Goal: Task Accomplishment & Management: Complete application form

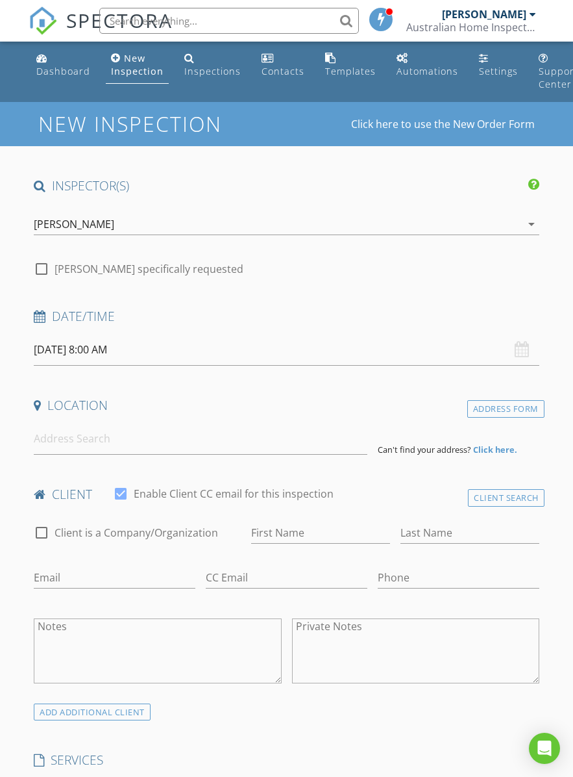
click at [249, 340] on input "[DATE] 8:00 AM" at bounding box center [287, 350] width 506 height 32
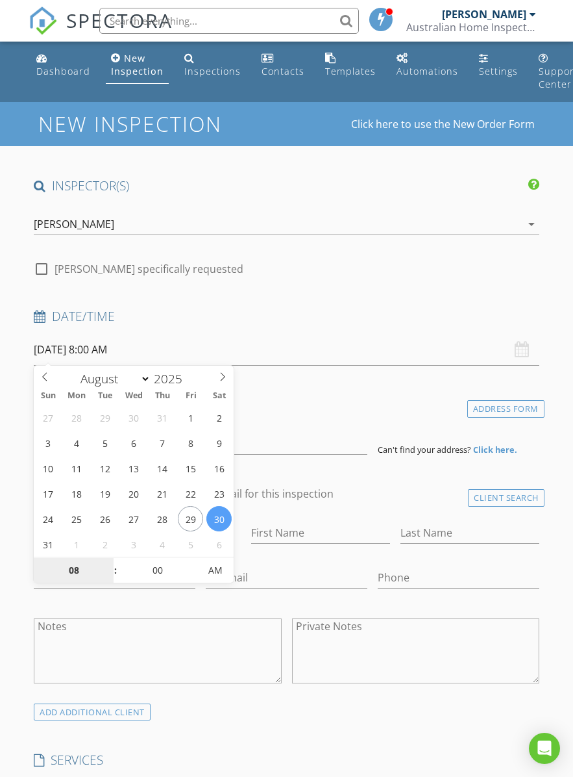
click at [81, 564] on input "08" at bounding box center [74, 571] width 80 height 26
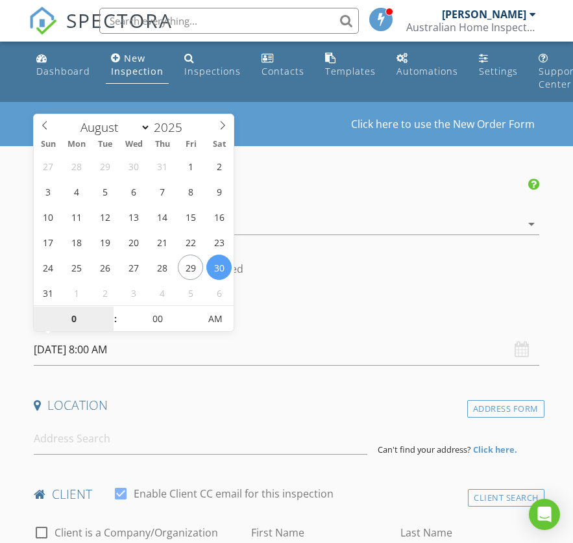
type input "09"
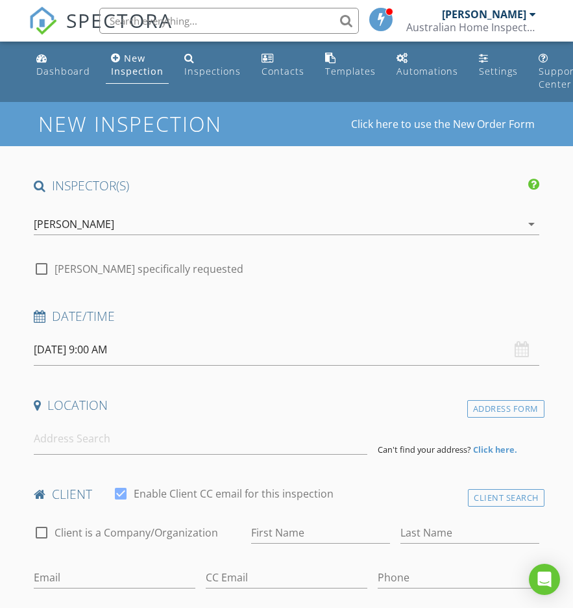
click at [344, 407] on h4 "Location" at bounding box center [287, 405] width 506 height 17
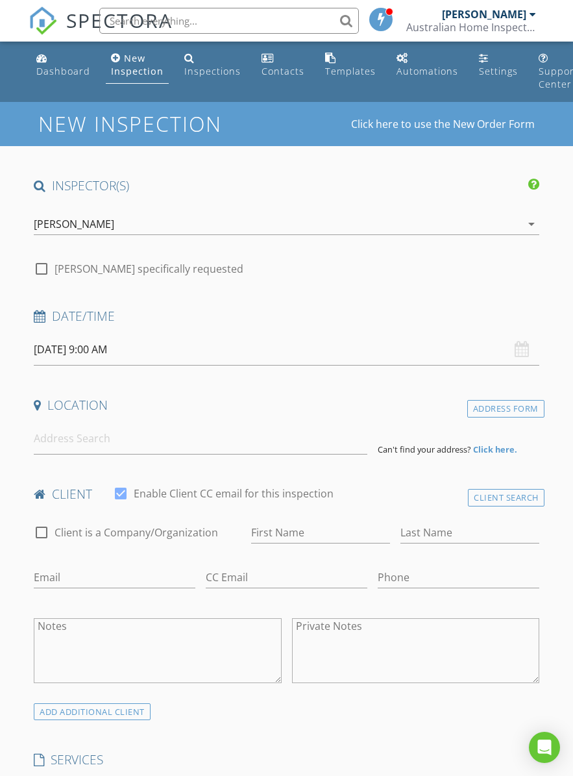
click at [284, 349] on input "30/08/2025 9:00 AM" at bounding box center [287, 350] width 506 height 32
click at [337, 325] on div "Date/Time" at bounding box center [287, 321] width 516 height 26
click at [255, 435] on input at bounding box center [201, 439] width 334 height 32
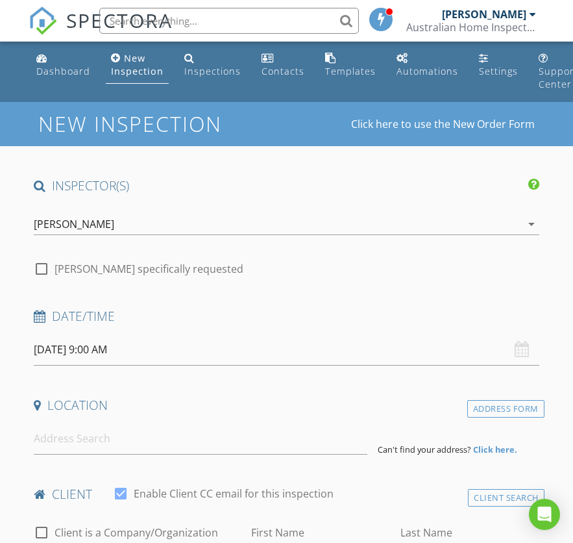
click at [193, 353] on input "30/08/2025 9:00 AM" at bounding box center [287, 350] width 506 height 32
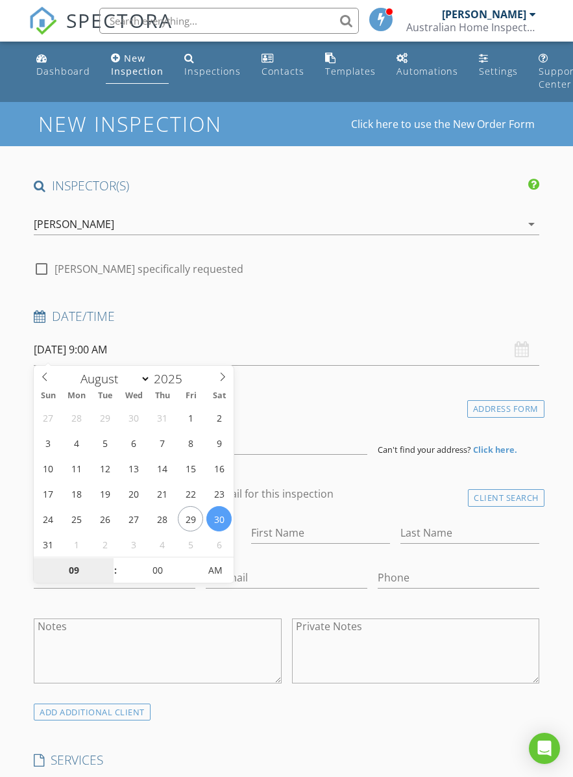
type input "[DATE] 9:00 AM"
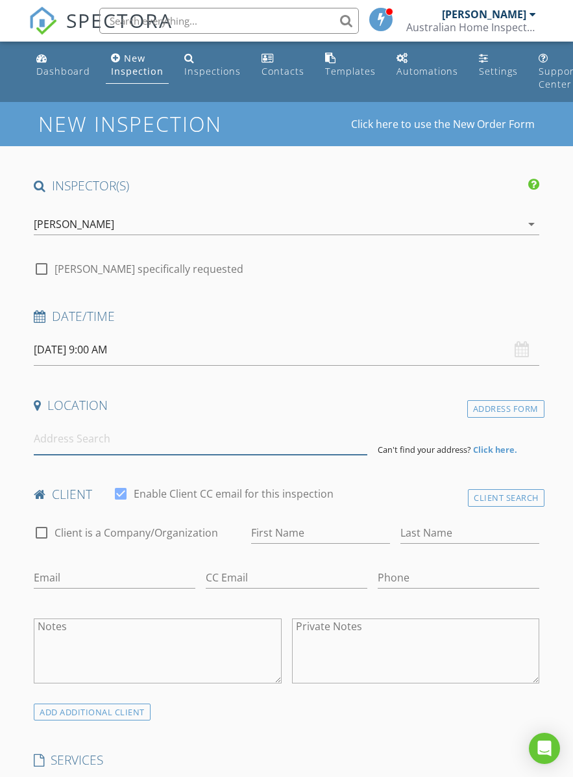
click at [125, 437] on input at bounding box center [201, 439] width 334 height 32
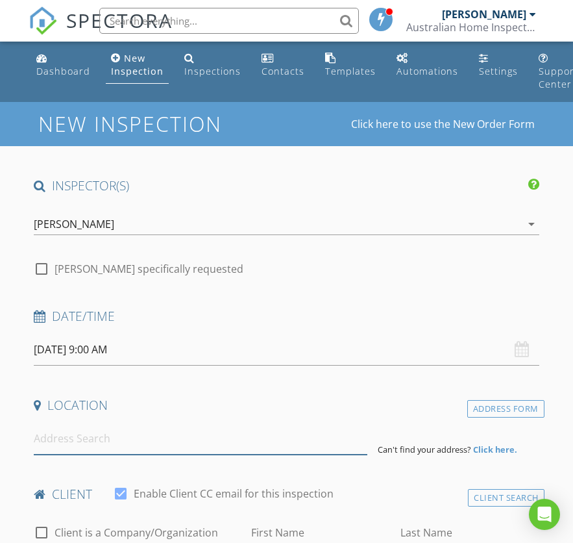
click at [95, 430] on input at bounding box center [201, 439] width 334 height 32
paste input "[STREET_ADDRESS][GEOGRAPHIC_DATA]"
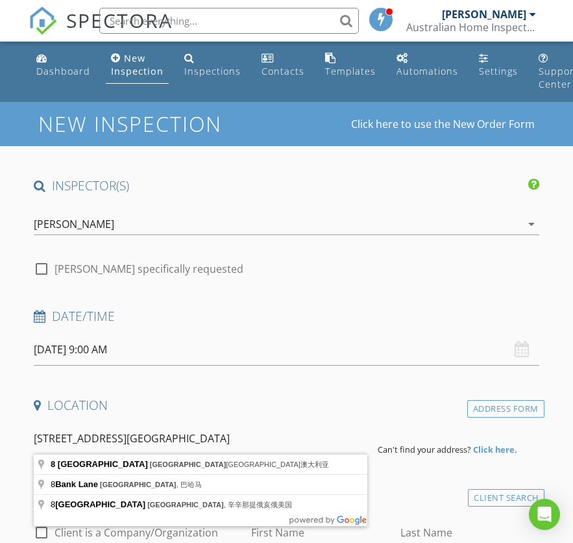
type input "[STREET_ADDRESS]"
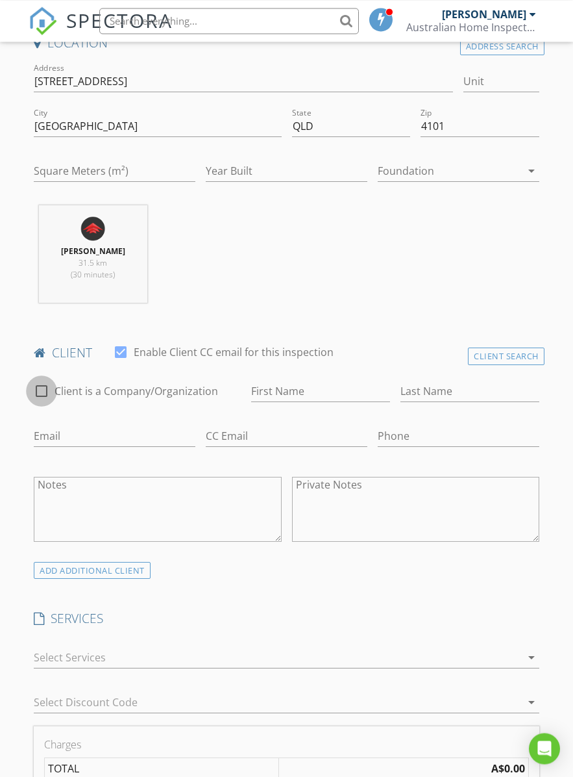
scroll to position [362, 0]
click at [40, 372] on div "check_box_outline_blank Client is a Company/Organization" at bounding box center [138, 392] width 218 height 45
click at [49, 388] on div at bounding box center [42, 391] width 22 height 22
checkbox input "true"
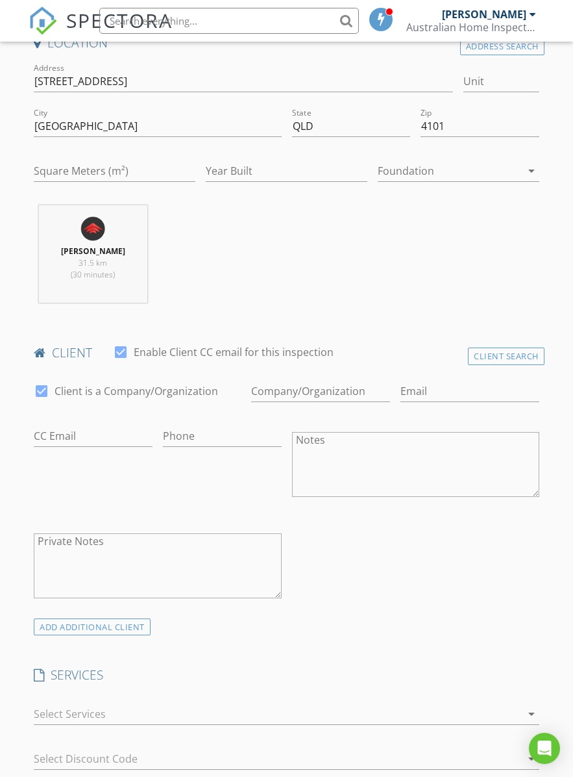
click at [381, 462] on textarea "Notes" at bounding box center [415, 464] width 247 height 65
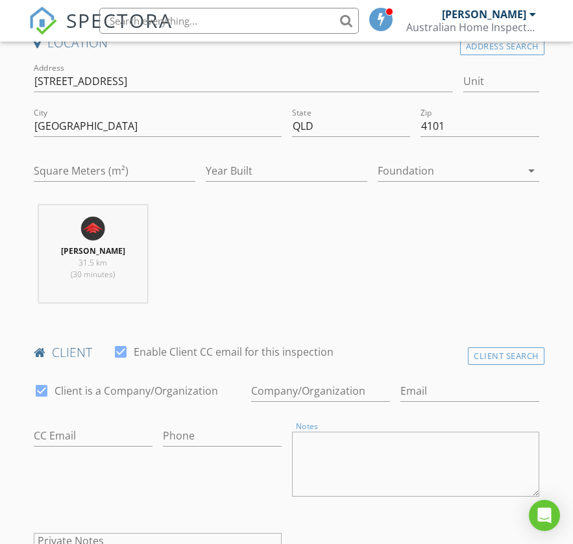
click at [394, 455] on textarea "Notes" at bounding box center [415, 464] width 247 height 65
click at [333, 449] on textarea "Notes" at bounding box center [415, 464] width 247 height 65
paste textarea "Bluesky realty family trust , [PERSON_NAME], [EMAIL_ADDRESS][DOMAIN_NAME]"
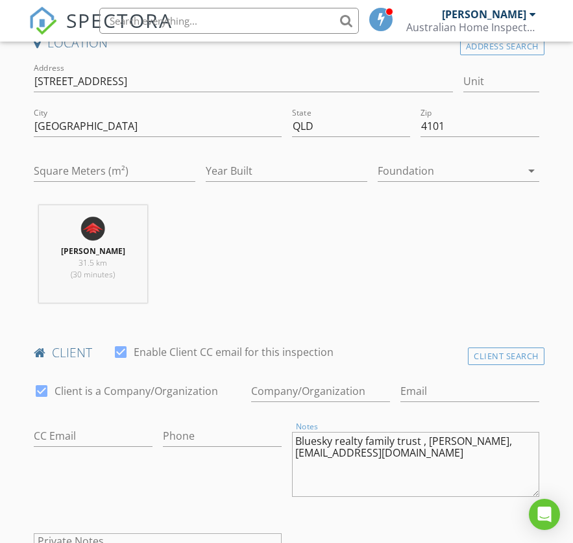
click at [295, 441] on textarea "Bluesky realty family trust , [PERSON_NAME], [EMAIL_ADDRESS][DOMAIN_NAME]" at bounding box center [415, 464] width 247 height 65
click at [505, 427] on div "Notes Bluesky realty family trust , Ting Lu, luting710@gmail.com" at bounding box center [415, 464] width 247 height 78
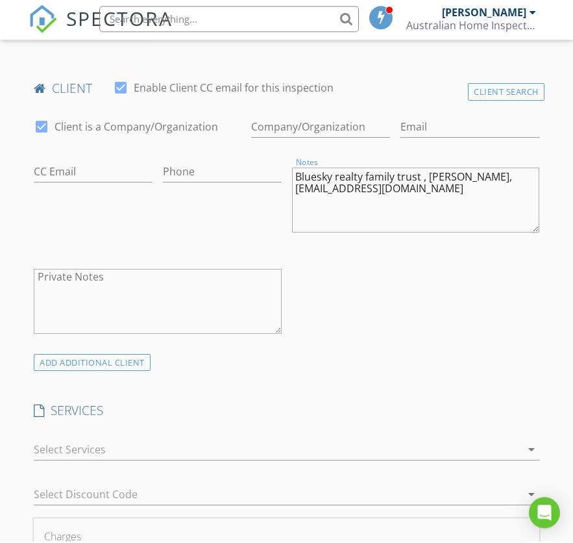
scroll to position [623, 0]
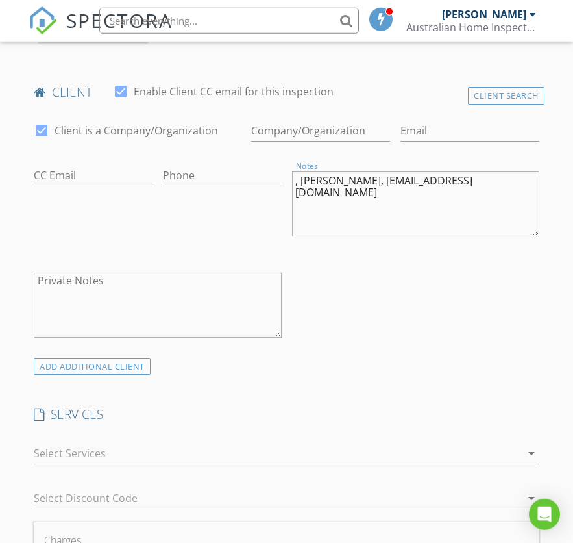
type textarea ", [PERSON_NAME], [EMAIL_ADDRESS][DOMAIN_NAME]"
click at [314, 132] on input "Enable Client CC email for this inspection" at bounding box center [320, 130] width 139 height 21
click at [319, 127] on input "Enable Client CC email for this inspection" at bounding box center [320, 130] width 139 height 21
paste input "Bluesky realty family trust"
type input "Bluesky Realty Family Trust"
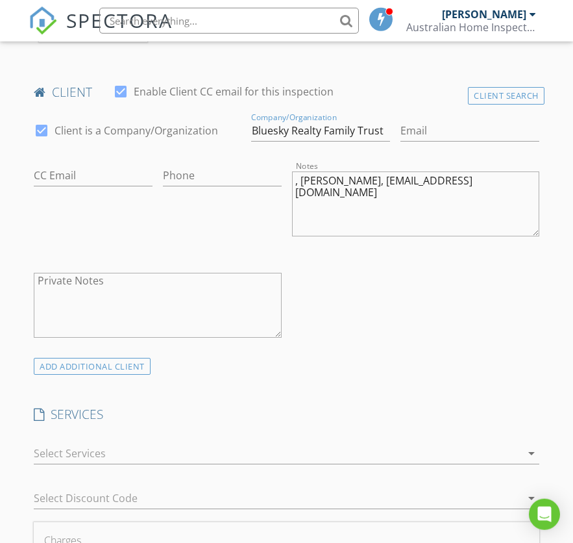
click at [350, 175] on textarea ", [PERSON_NAME], [EMAIL_ADDRESS][DOMAIN_NAME]" at bounding box center [415, 203] width 247 height 65
click at [363, 175] on textarea ", [PERSON_NAME], [EMAIL_ADDRESS][DOMAIN_NAME]" at bounding box center [415, 203] width 247 height 65
type textarea ", [PERSON_NAME],"
click at [449, 127] on input "Email" at bounding box center [470, 130] width 139 height 21
click at [444, 127] on input "Email" at bounding box center [470, 130] width 139 height 21
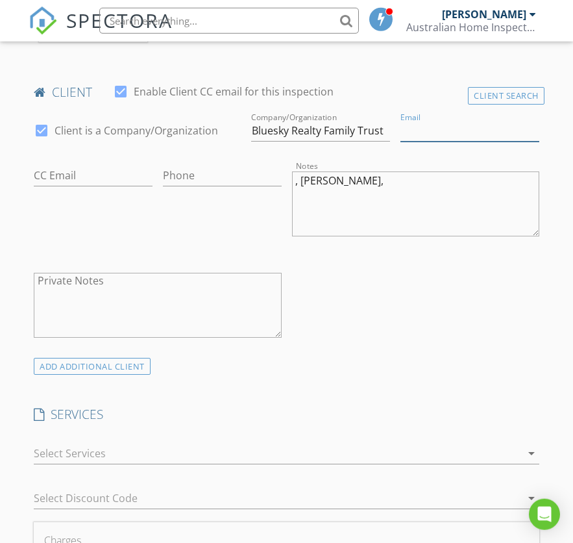
paste input "[EMAIL_ADDRESS][DOMAIN_NAME]"
type input "[EMAIL_ADDRESS][DOMAIN_NAME]"
click at [433, 208] on textarea ", [PERSON_NAME]," at bounding box center [415, 203] width 247 height 65
type textarea ","
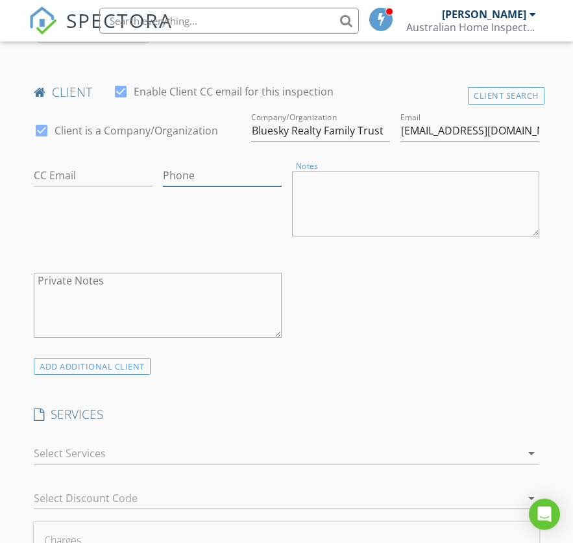
click at [195, 171] on input "Phone" at bounding box center [222, 175] width 119 height 21
click at [210, 176] on input "Phone" at bounding box center [222, 175] width 119 height 21
paste input "0402822270"
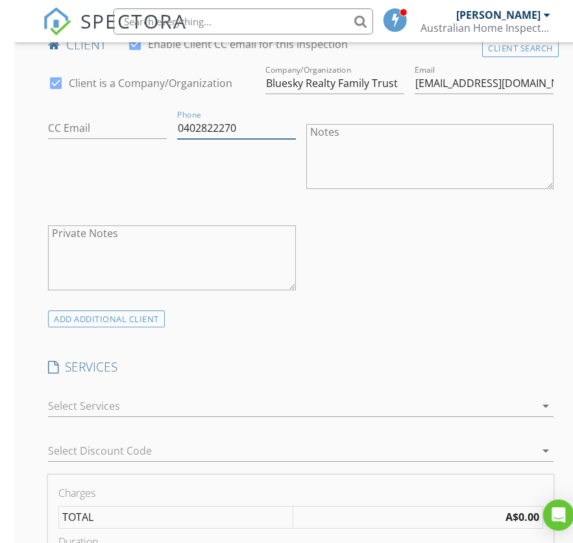
scroll to position [672, 0]
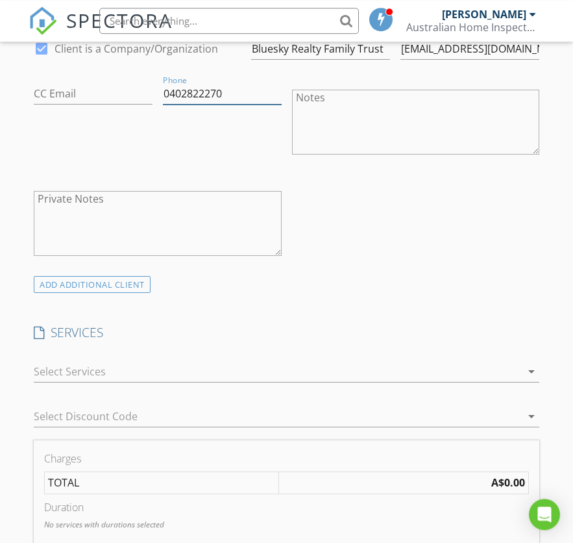
type input "0402822270"
click at [509, 361] on div at bounding box center [278, 371] width 488 height 21
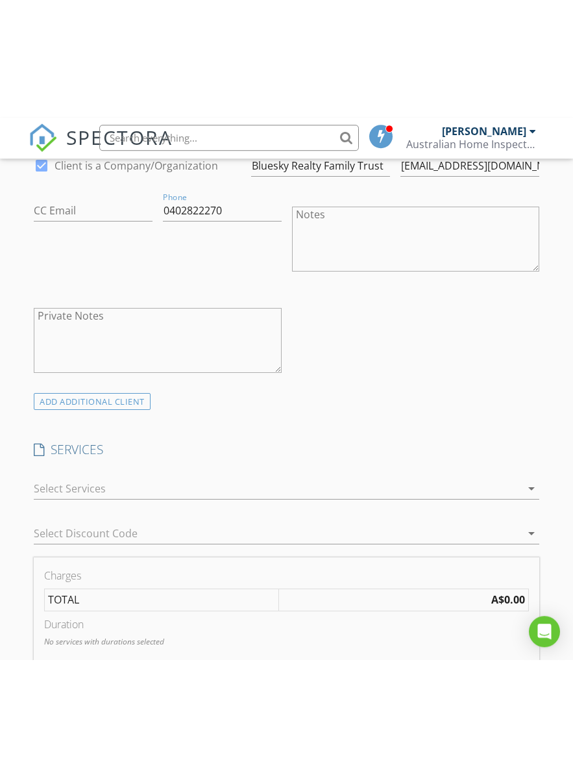
scroll to position [705, 0]
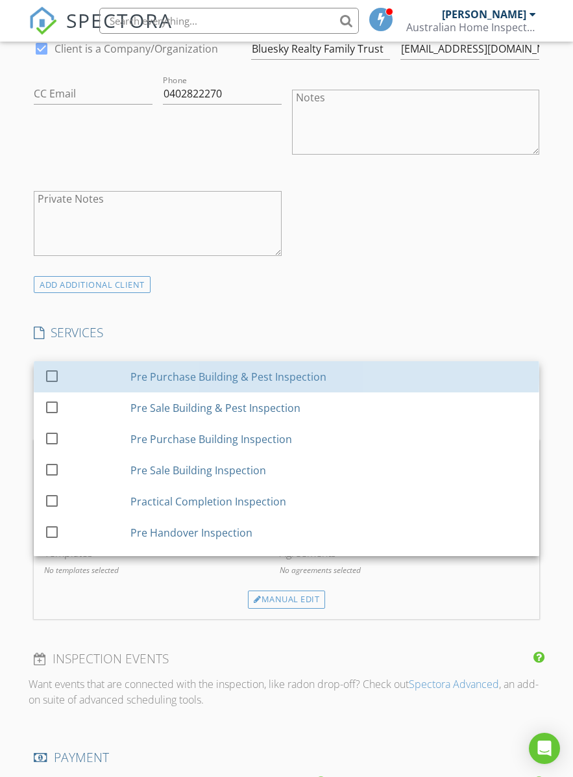
click at [413, 371] on div "Pre Purchase Building & Pest Inspection" at bounding box center [330, 377] width 399 height 26
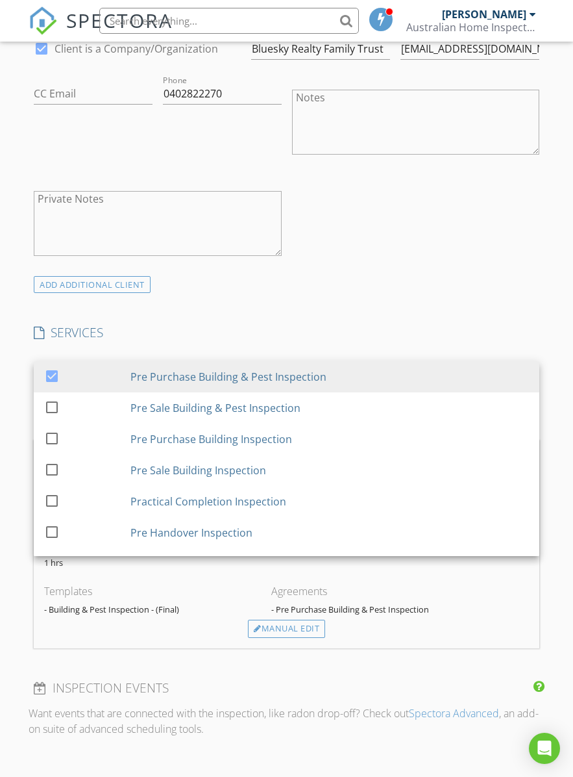
click at [444, 294] on div "INSPECTOR(S) check_box Flynn Fang PRIMARY Flynn Fang arrow_drop_down check_box_…" at bounding box center [287, 496] width 516 height 2047
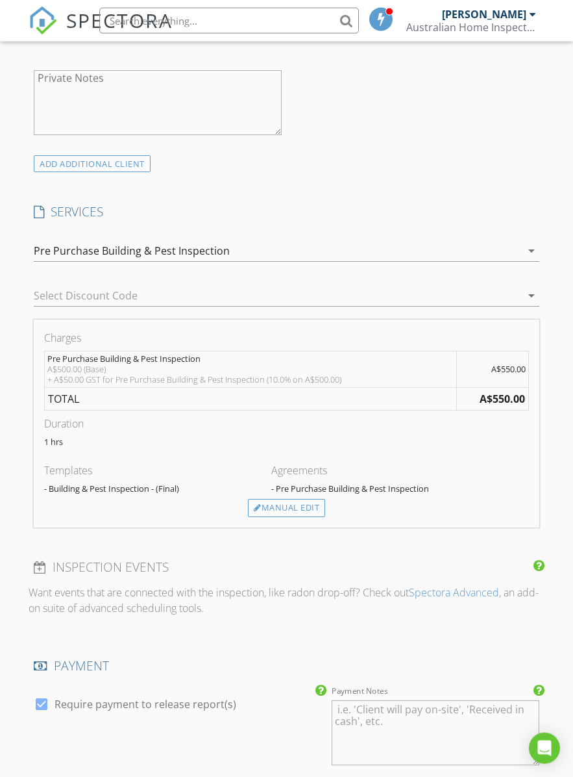
scroll to position [826, 0]
click at [298, 501] on div "Manual Edit" at bounding box center [286, 507] width 77 height 18
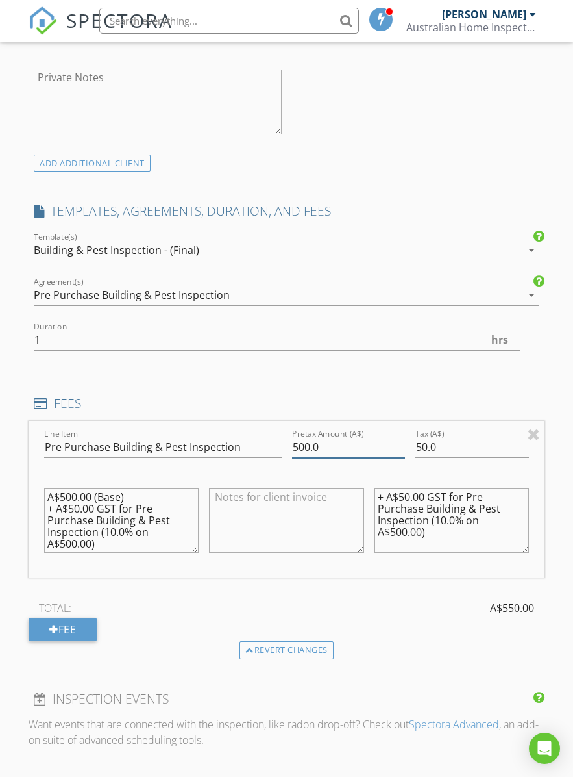
click at [367, 443] on input "500.0" at bounding box center [349, 446] width 114 height 21
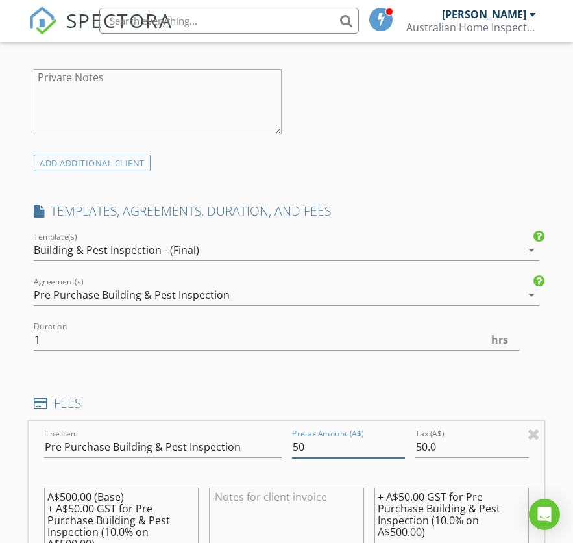
type input "5"
type input "2400"
click at [540, 430] on div at bounding box center [534, 434] width 12 height 16
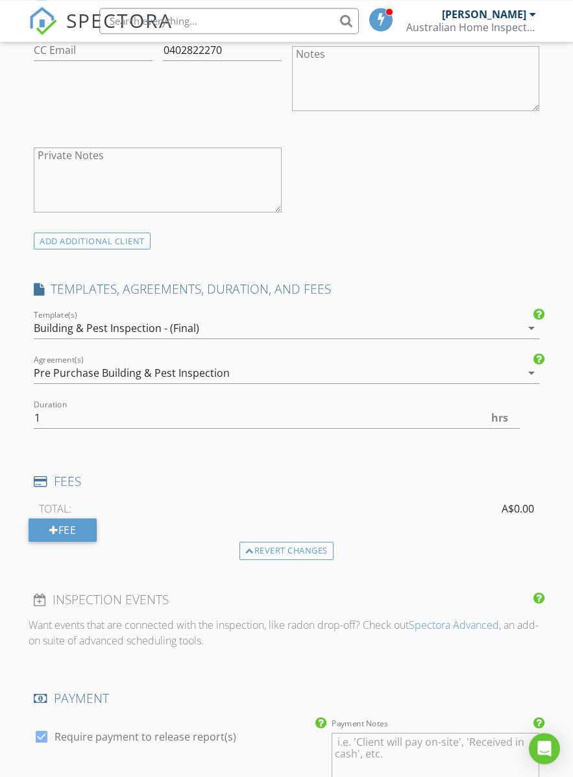
click at [484, 324] on div "Building & Pest Inspection - (Final)" at bounding box center [278, 328] width 488 height 21
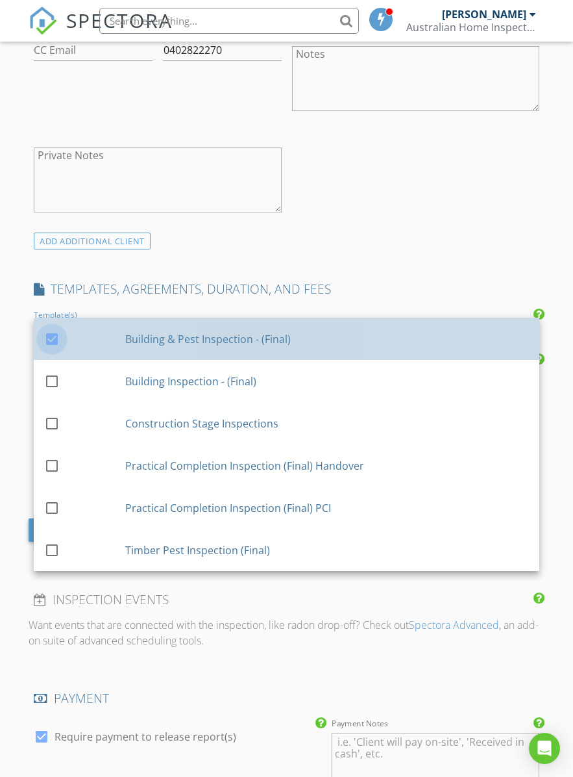
click at [57, 333] on div at bounding box center [52, 339] width 22 height 22
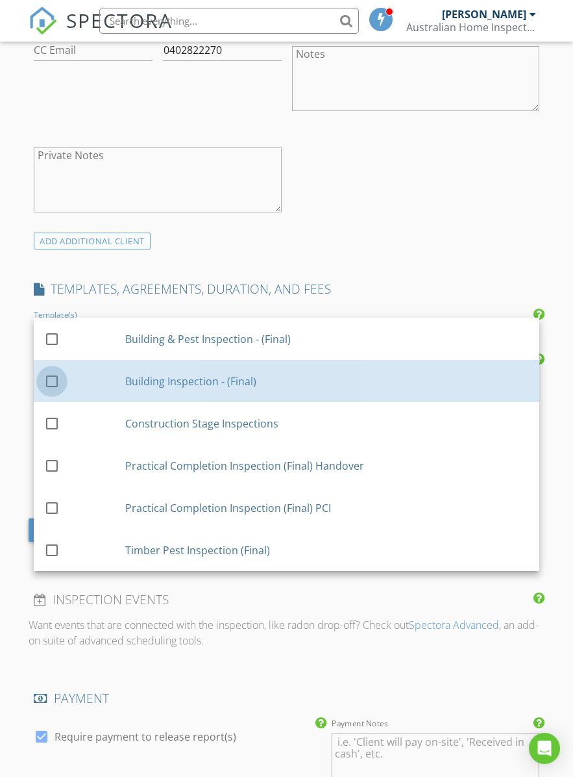
click at [55, 377] on div at bounding box center [52, 381] width 22 height 22
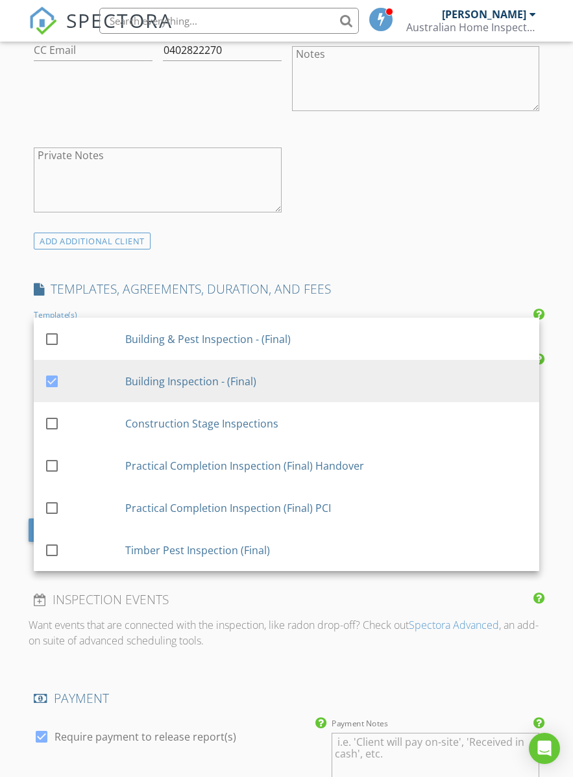
click at [445, 291] on h4 "TEMPLATES, AGREEMENTS, DURATION, AND FEES" at bounding box center [287, 289] width 506 height 17
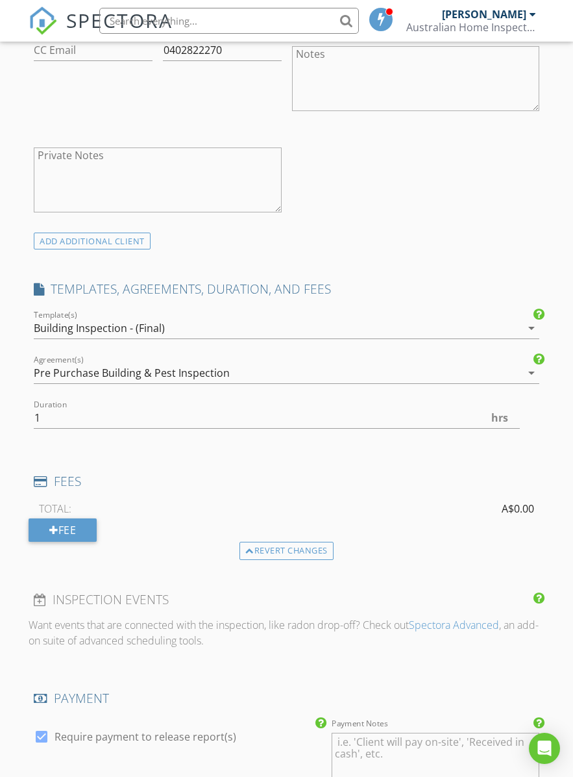
click at [73, 531] on div "Fee" at bounding box center [63, 529] width 68 height 23
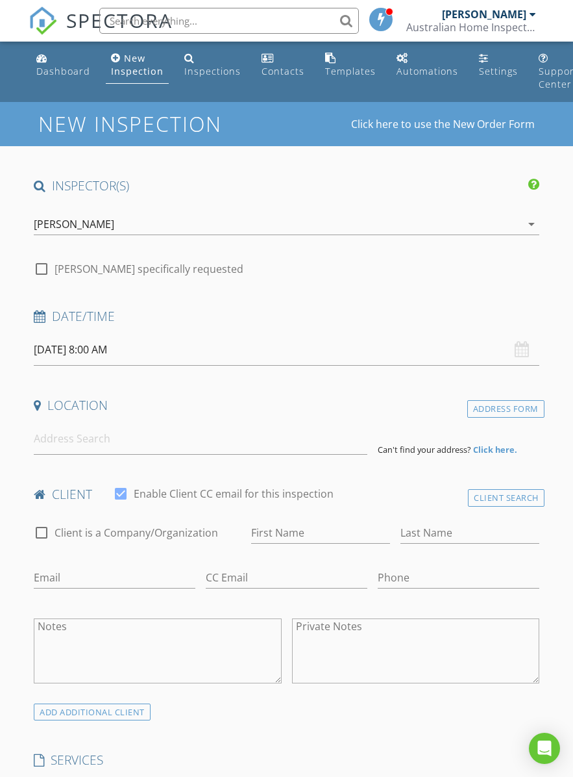
click at [225, 349] on input "[DATE] 8:00 AM" at bounding box center [287, 350] width 506 height 32
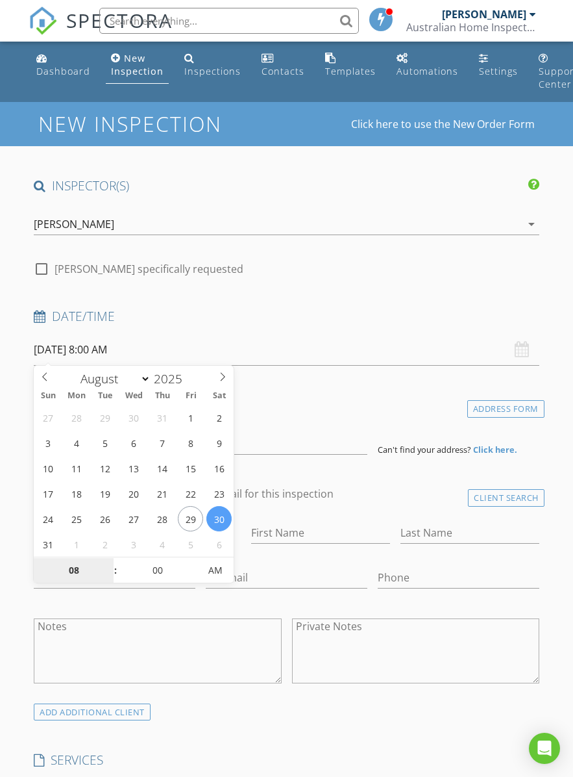
type input "[DATE] 8:00 AM"
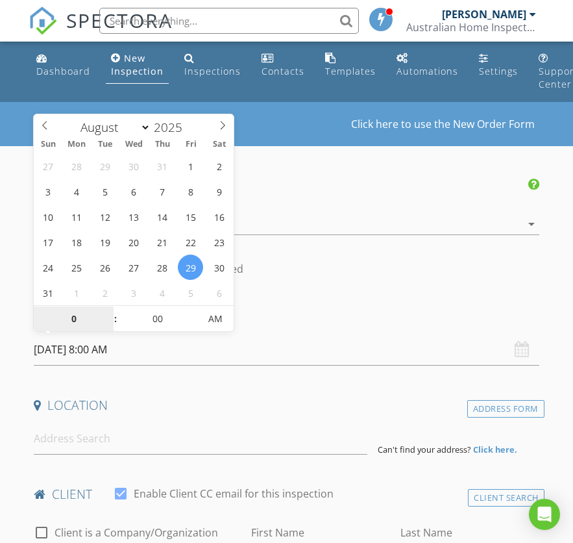
type input "09"
type input "[DATE] 9:00 AM"
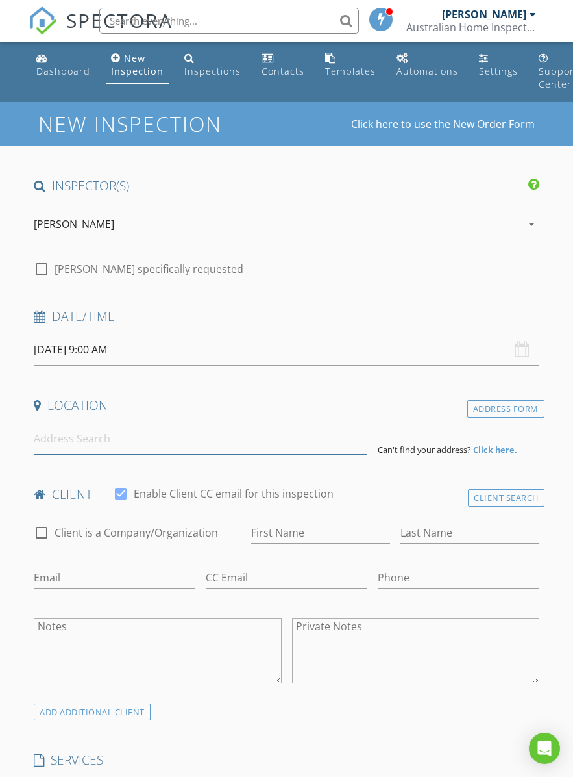
click at [210, 431] on input at bounding box center [201, 439] width 334 height 32
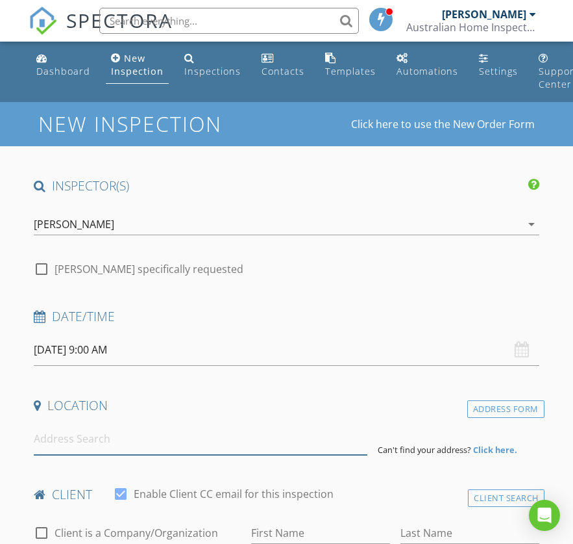
click at [205, 431] on input at bounding box center [201, 439] width 334 height 32
paste input "[STREET_ADDRESS][GEOGRAPHIC_DATA]"
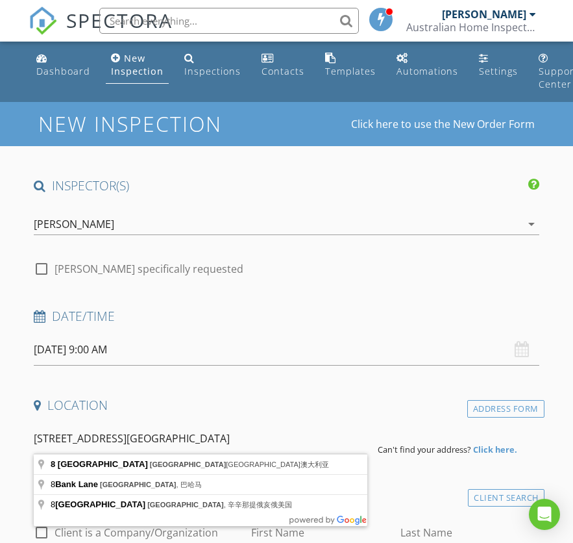
type input "[STREET_ADDRESS]"
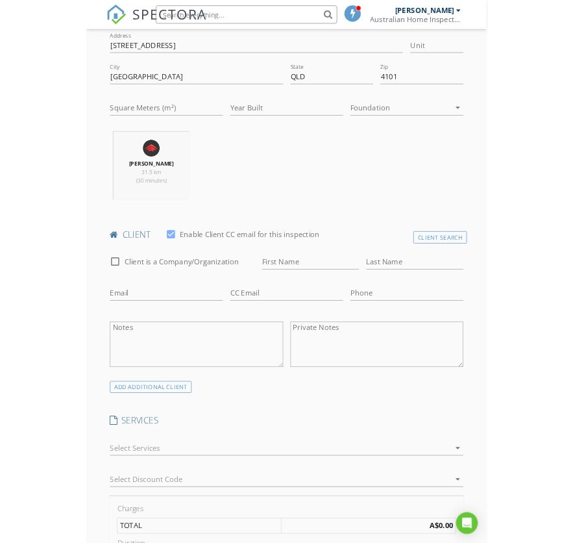
scroll to position [381, 0]
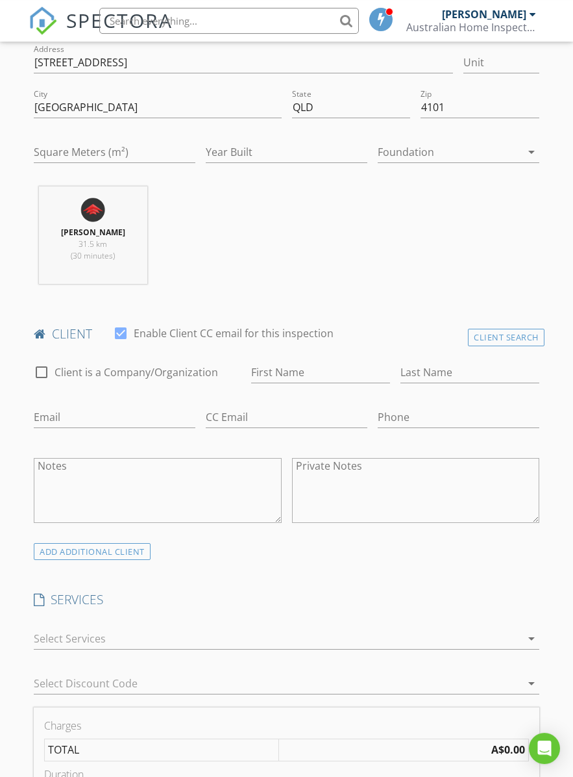
click at [380, 484] on textarea "Private Notes" at bounding box center [415, 490] width 247 height 65
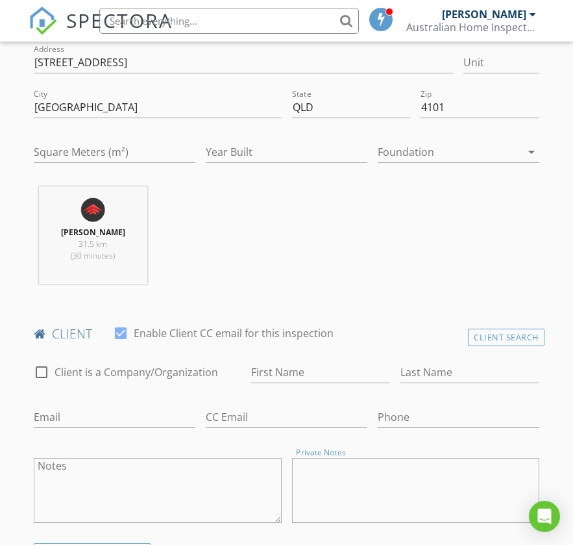
click at [371, 474] on textarea "Private Notes" at bounding box center [415, 490] width 247 height 65
paste textarea "Bluesky realty family trust , [PERSON_NAME], [EMAIL_ADDRESS][DOMAIN_NAME]"
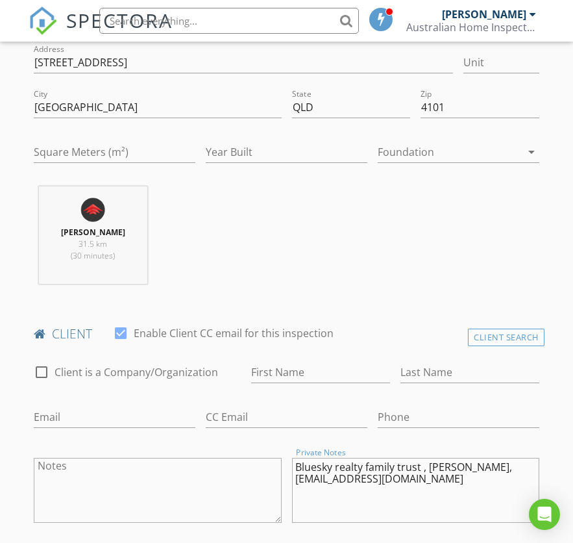
type textarea "Bluesky realty family trust , [PERSON_NAME], [EMAIL_ADDRESS][DOMAIN_NAME]"
click at [32, 382] on div "check_box_outline_blank Client is a Company/Organization" at bounding box center [138, 373] width 218 height 45
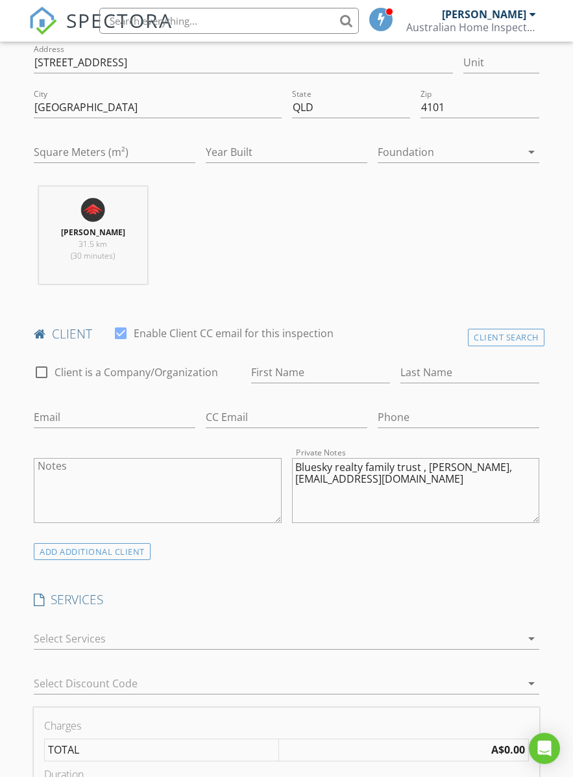
click at [43, 364] on div at bounding box center [42, 372] width 22 height 22
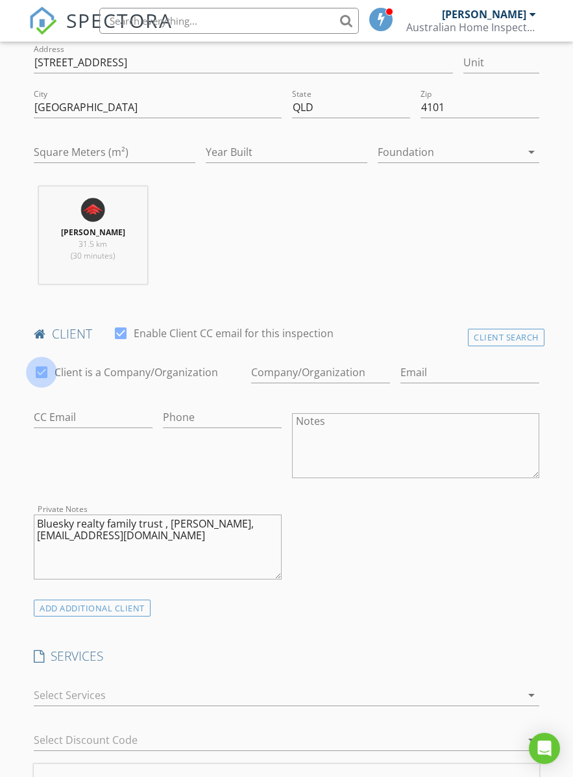
checkbox input "true"
click at [42, 522] on textarea "Bluesky realty family trust , [PERSON_NAME], [EMAIL_ADDRESS][DOMAIN_NAME]" at bounding box center [157, 546] width 247 height 65
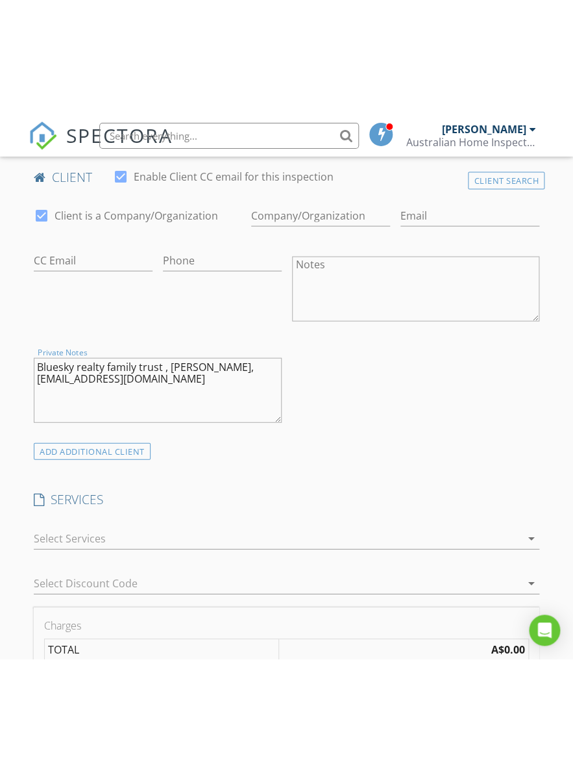
scroll to position [655, 0]
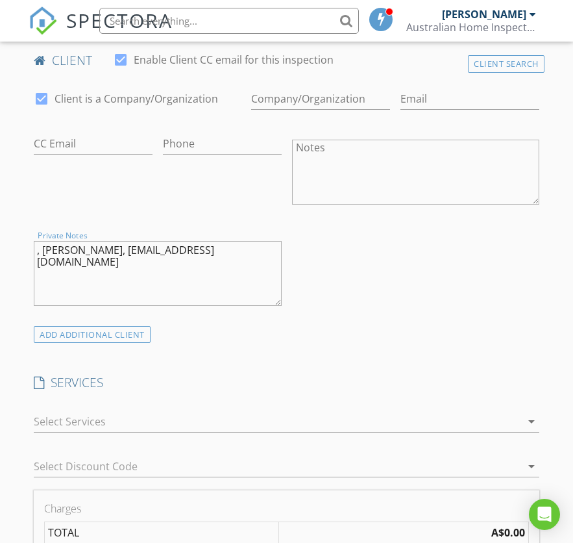
type textarea ", [PERSON_NAME], [EMAIL_ADDRESS][DOMAIN_NAME]"
click at [467, 100] on input "Email" at bounding box center [470, 98] width 139 height 21
click at [318, 101] on input "Enable Client CC email for this inspection" at bounding box center [320, 98] width 139 height 21
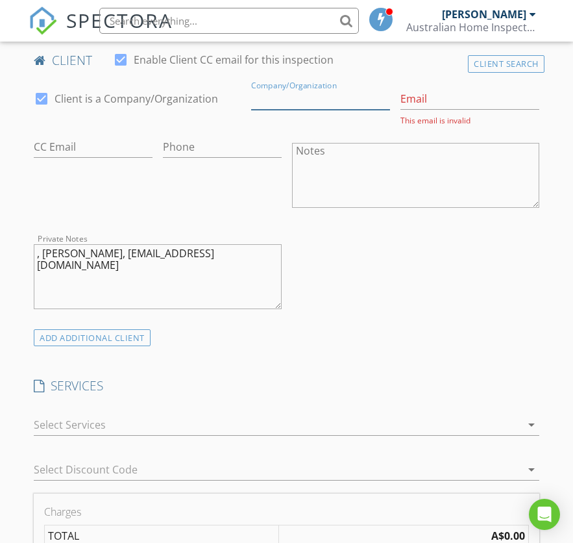
click at [314, 96] on input "Enable Client CC email for this inspection" at bounding box center [320, 98] width 139 height 21
paste input "Bluesky realty family trust"
type input "Bluesky realty family trust"
click at [94, 255] on textarea ", [PERSON_NAME], [EMAIL_ADDRESS][DOMAIN_NAME]" at bounding box center [157, 276] width 247 height 65
click at [91, 247] on textarea ", [PERSON_NAME], [EMAIL_ADDRESS][DOMAIN_NAME]" at bounding box center [157, 276] width 247 height 65
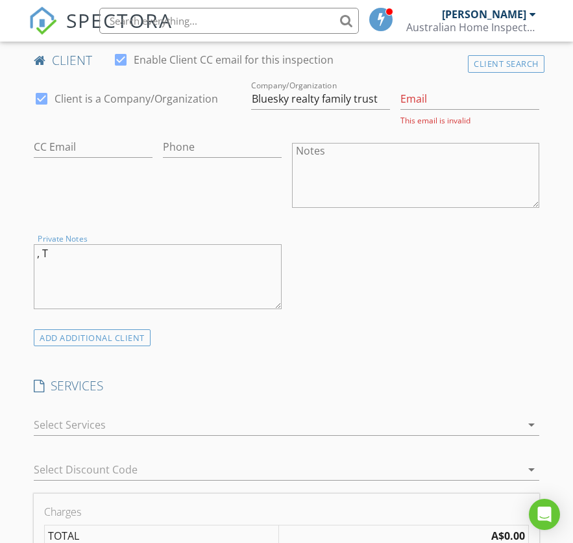
type textarea ","
click at [470, 92] on input "Email" at bounding box center [470, 98] width 139 height 21
click at [448, 94] on input "Email" at bounding box center [470, 98] width 139 height 21
paste input "[EMAIL_ADDRESS][DOMAIN_NAME]"
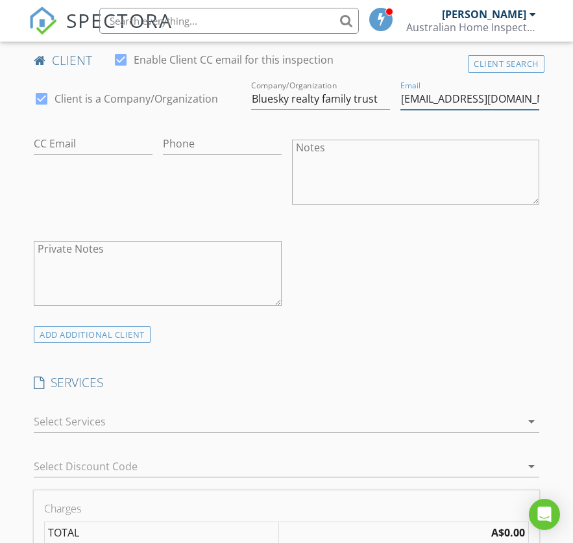
type input "[EMAIL_ADDRESS][DOMAIN_NAME]"
click at [227, 133] on input "Phone" at bounding box center [222, 143] width 119 height 21
click at [214, 143] on input "Phone" at bounding box center [222, 143] width 119 height 21
paste input "0402822270"
type input "0402822270"
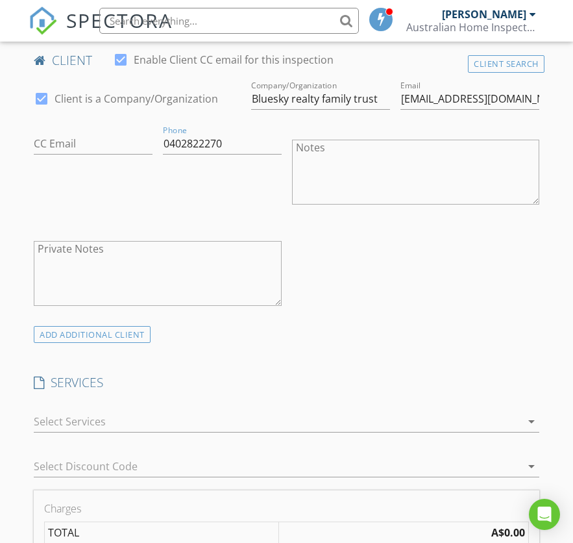
click at [324, 417] on div at bounding box center [278, 421] width 488 height 21
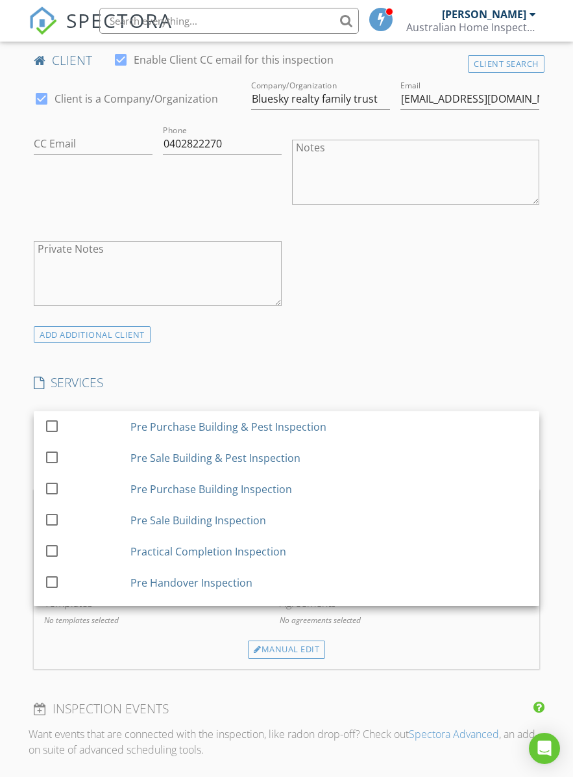
click at [316, 481] on div "Pre Purchase Building Inspection" at bounding box center [330, 489] width 399 height 26
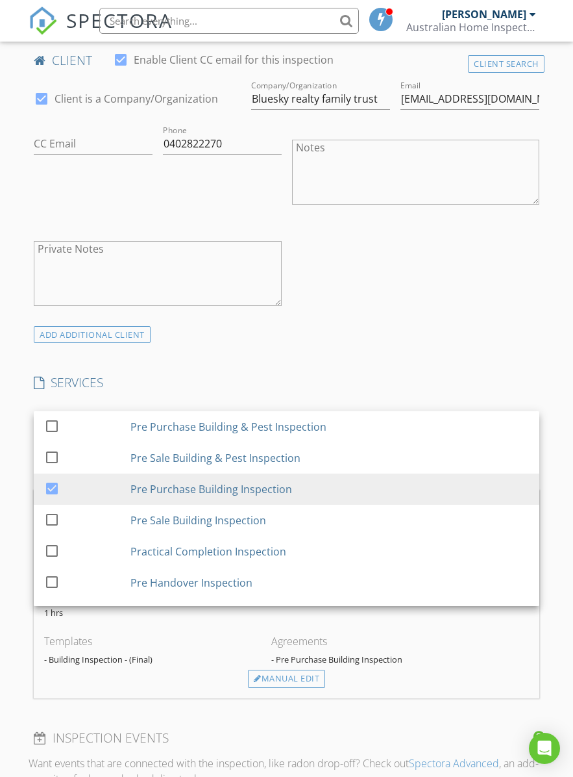
click at [395, 347] on div "INSPECTOR(S) check_box [PERSON_NAME] PRIMARY [PERSON_NAME] arrow_drop_down chec…" at bounding box center [287, 546] width 516 height 2047
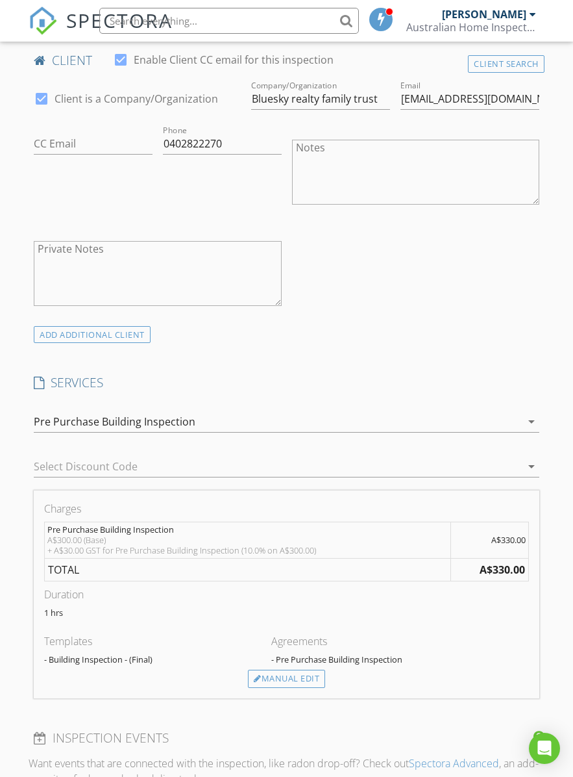
scroll to position [698, 3]
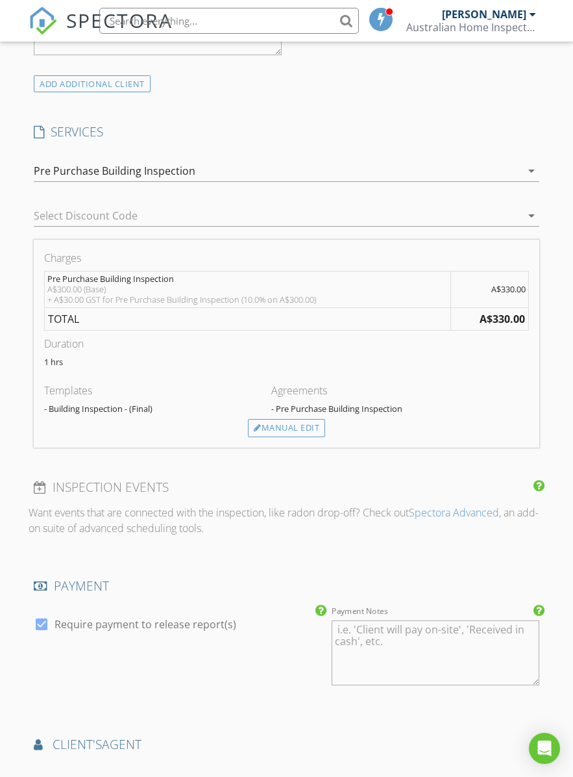
click at [314, 423] on div "Manual Edit" at bounding box center [286, 428] width 77 height 18
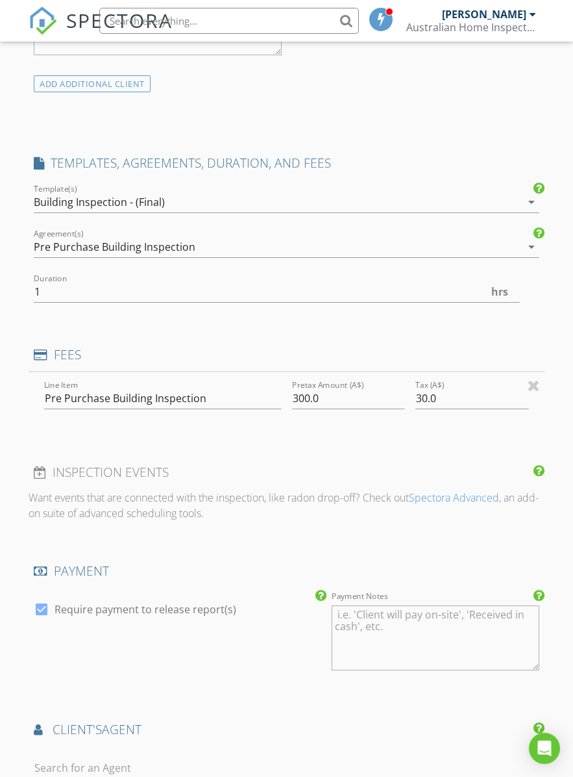
scroll to position [906, 0]
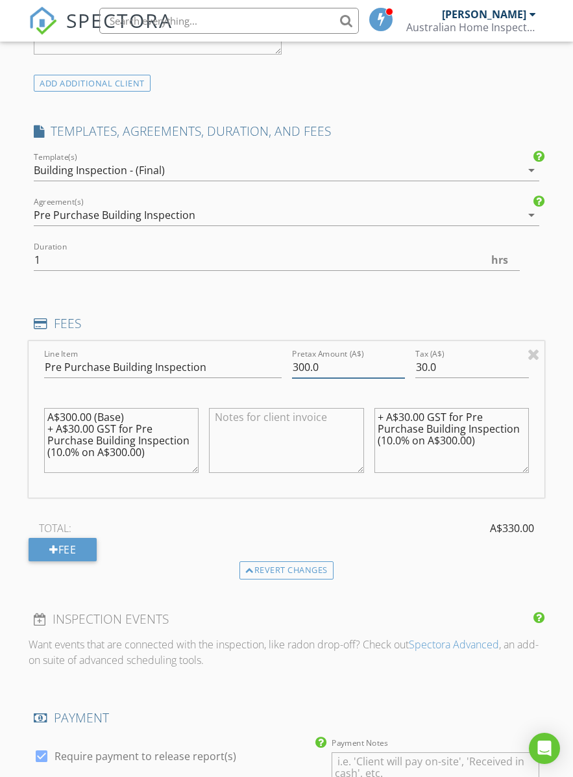
click at [370, 363] on input "300.0" at bounding box center [349, 367] width 114 height 21
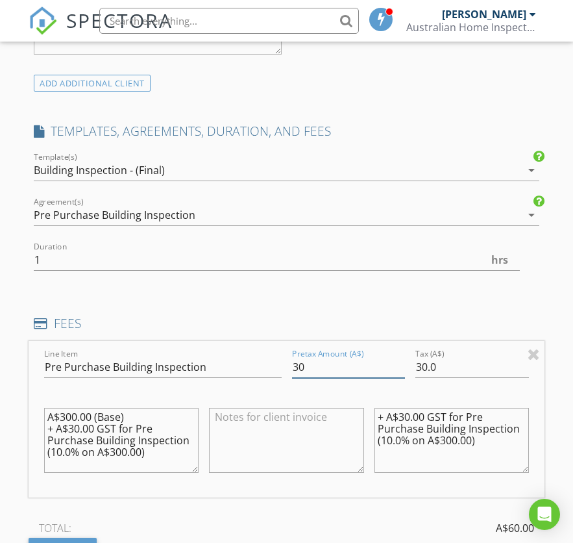
type input "3"
type input "2400"
click at [459, 364] on input "30.0" at bounding box center [473, 367] width 114 height 21
type input "3"
type input "0240"
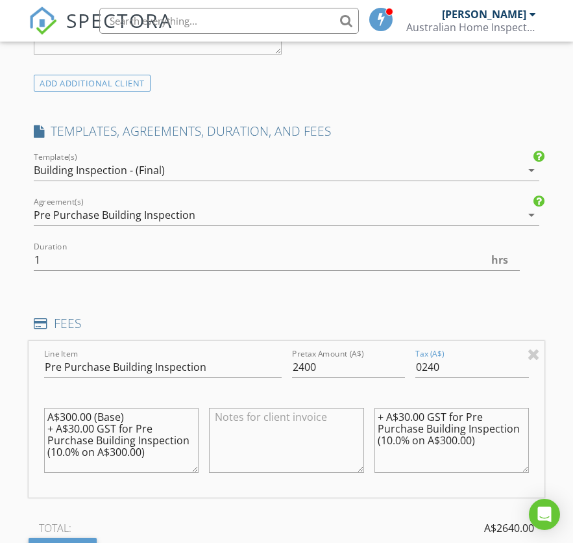
click at [488, 415] on textarea "+ A$30.00 GST for Pre Purchase Building Inspection (10.0% on A$300.00)" at bounding box center [452, 440] width 155 height 65
click at [485, 421] on textarea "+ A$30.00 GST for Pre Purchase Building Inspection (10.0% on A$300.00)" at bounding box center [452, 440] width 155 height 65
paste textarea "Building and Pest Inspection for Units 108, 109, 112, 211, 217, 306, 407, and 7…"
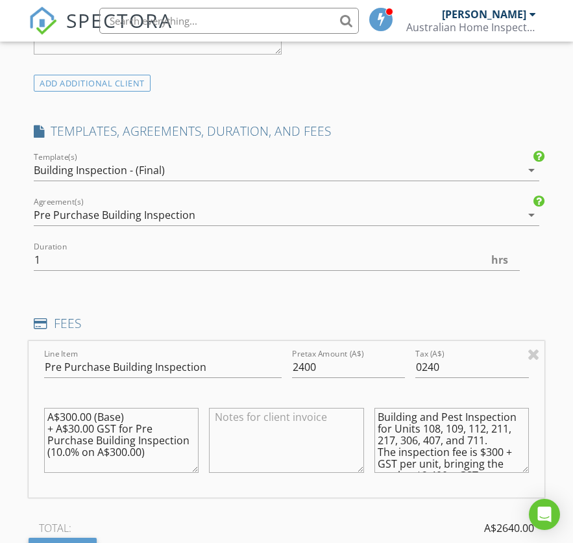
scroll to position [0, 0]
click at [460, 416] on textarea "Building and Pest Inspection for Units 108, 109, 112, 211, 217, 306, 407, and 7…" at bounding box center [452, 440] width 155 height 65
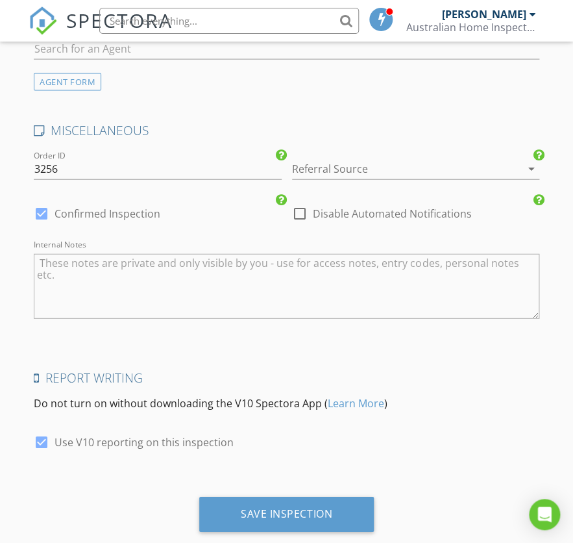
scroll to position [1915, 0]
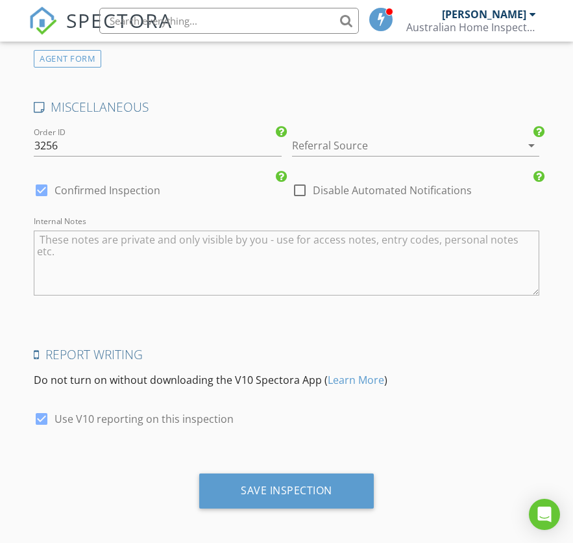
type textarea "Building Inspection for Units 108, 109, 112, 211, 217, 306, 407, and 711. The i…"
click at [297, 484] on div "Save Inspection" at bounding box center [287, 490] width 92 height 13
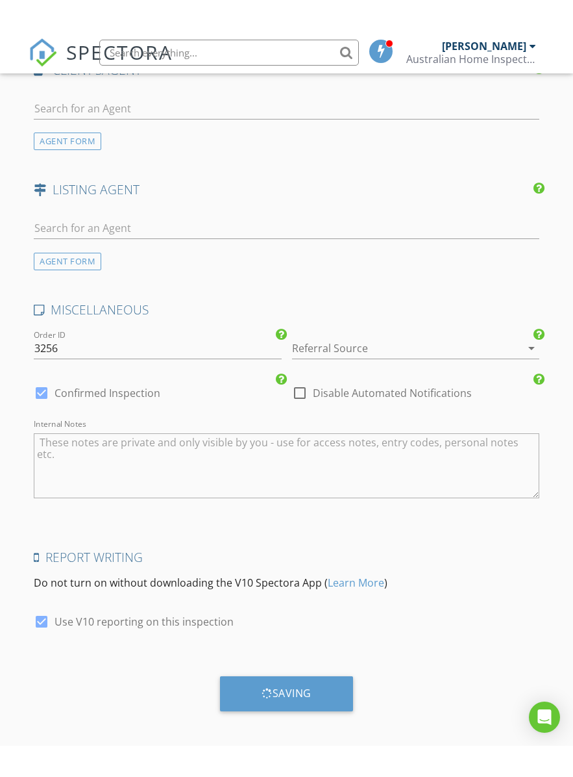
scroll to position [1681, 0]
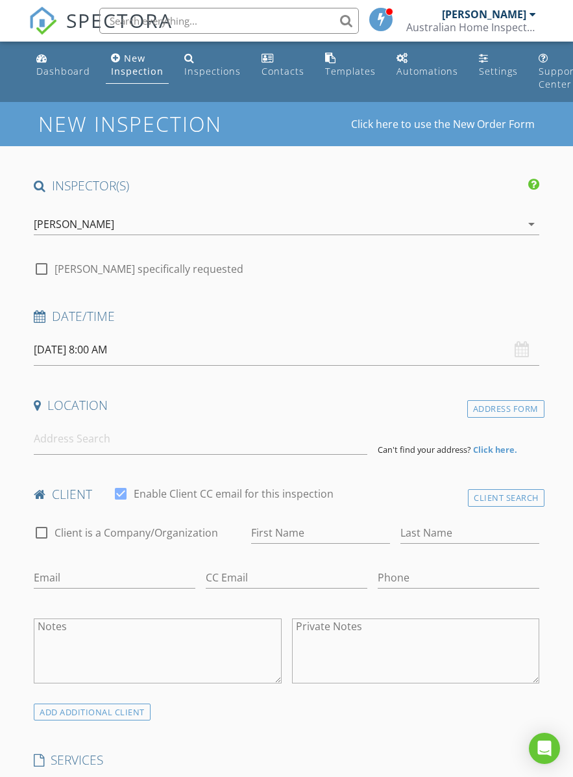
click at [211, 347] on input "[DATE] 8:00 AM" at bounding box center [287, 350] width 506 height 32
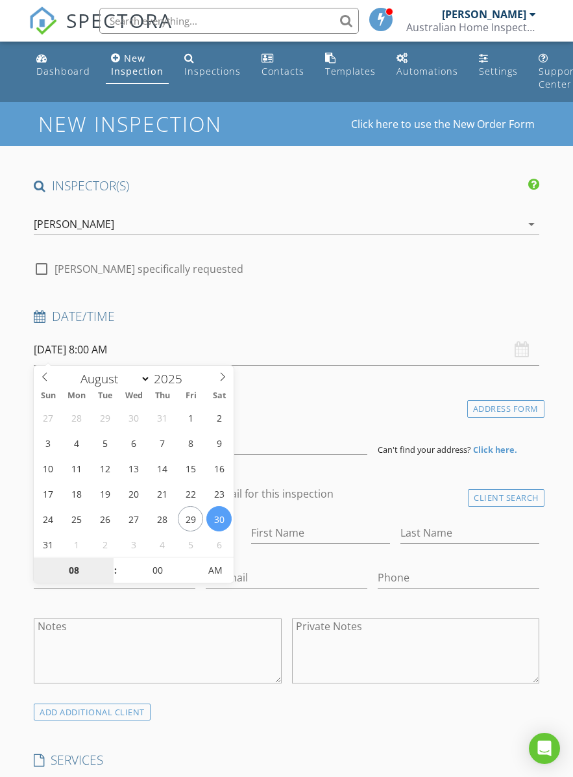
type input "[DATE] 8:00 AM"
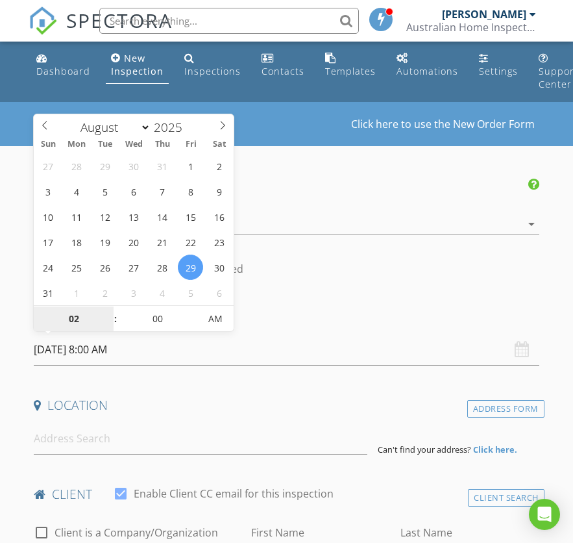
type input "02"
click at [159, 307] on input "00" at bounding box center [158, 320] width 80 height 26
type input "29/08/2025 2:00 AM"
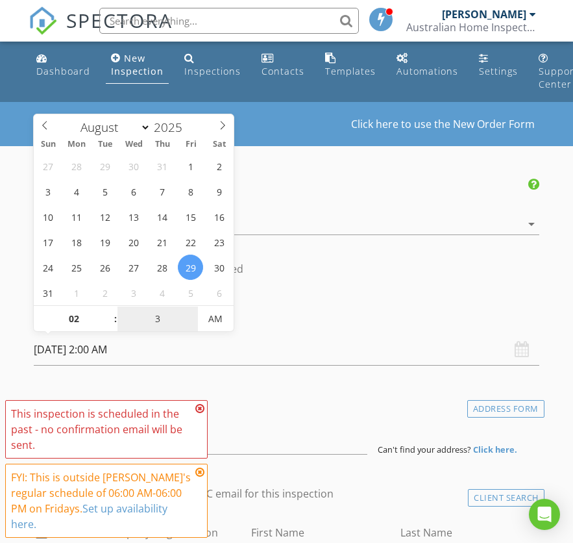
type input "30"
type input "29/08/2025 2:30 PM"
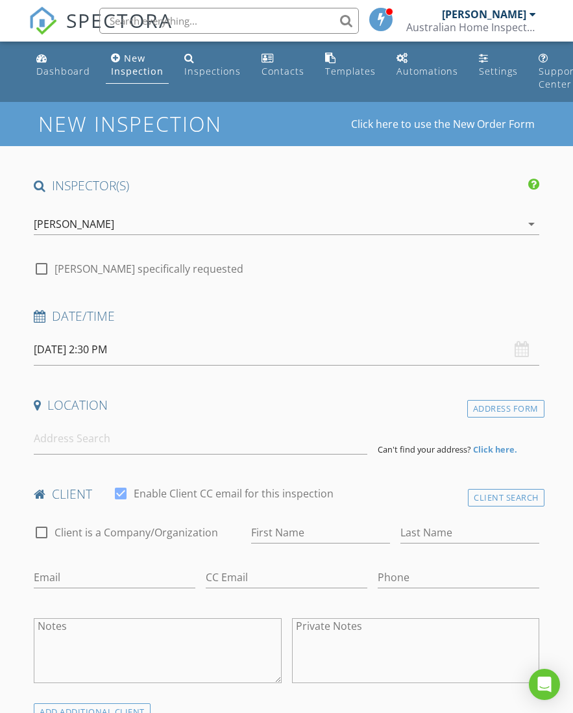
click at [338, 413] on div "Location" at bounding box center [287, 410] width 516 height 26
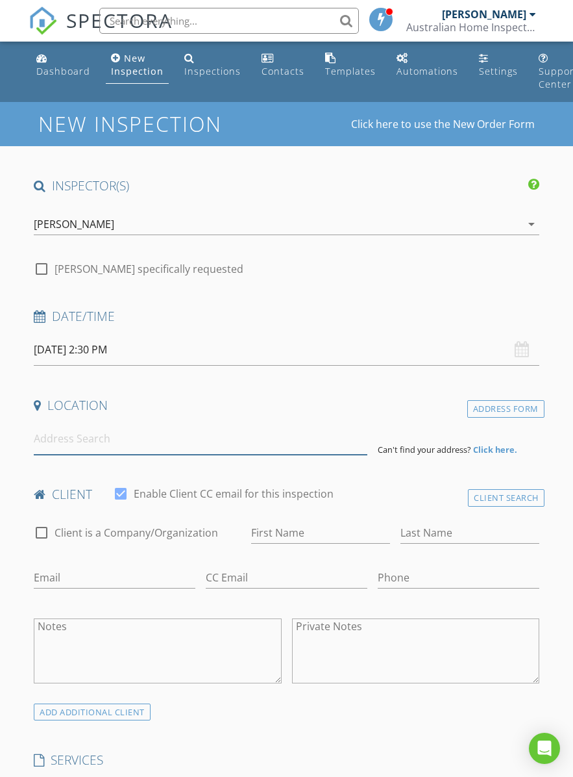
click at [287, 423] on input at bounding box center [201, 439] width 334 height 32
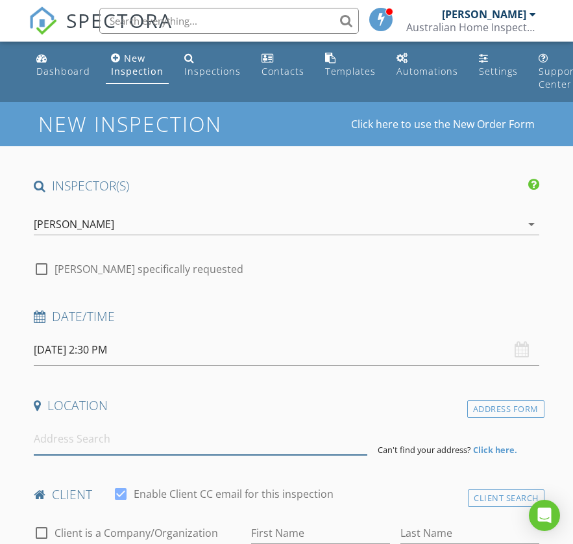
click at [248, 436] on input at bounding box center [201, 439] width 334 height 32
paste input "30 Forestglen Crescent Browns Plains"
type input "30 Forestglen Crescent Browns Plains"
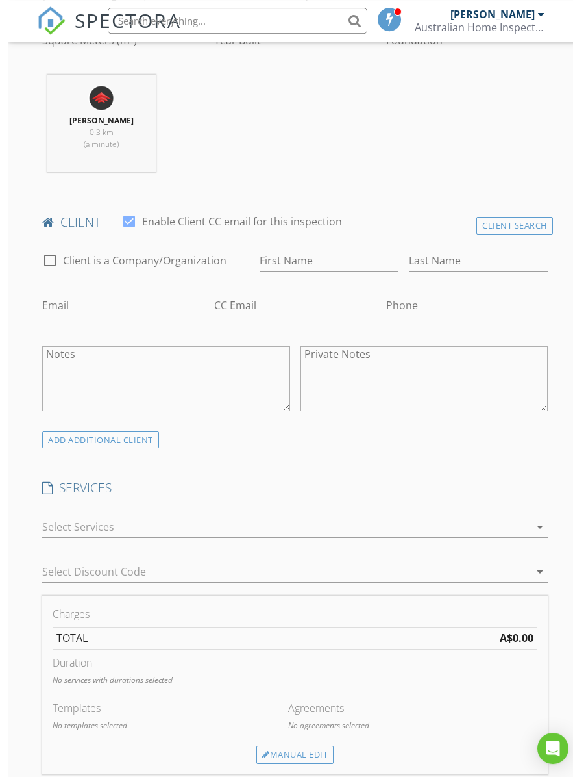
scroll to position [489, 0]
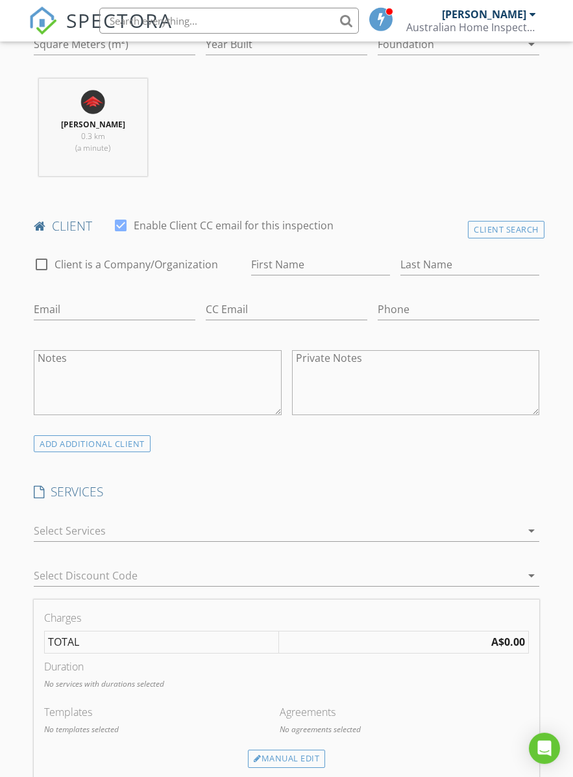
click at [370, 536] on div at bounding box center [278, 530] width 488 height 21
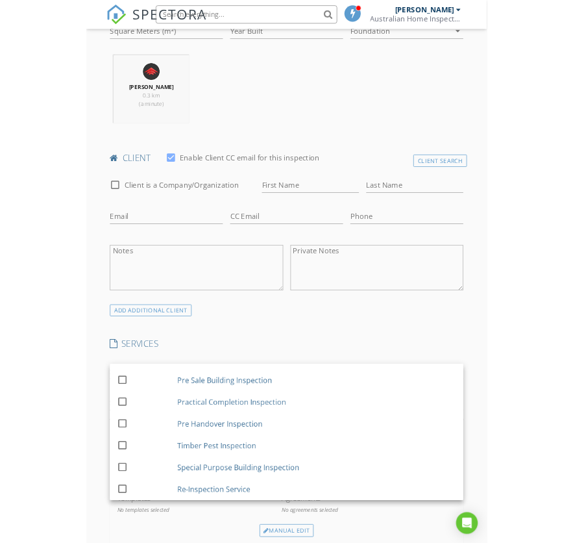
scroll to position [86, 0]
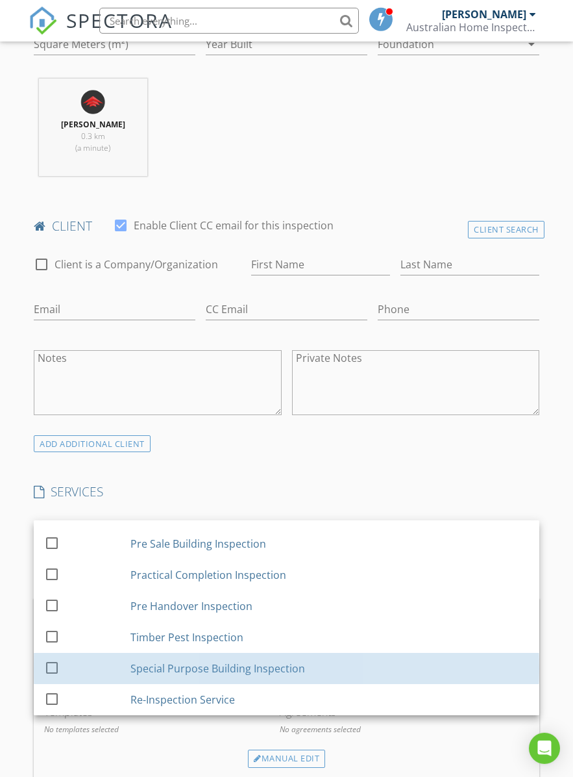
click at [46, 672] on div at bounding box center [52, 667] width 22 height 22
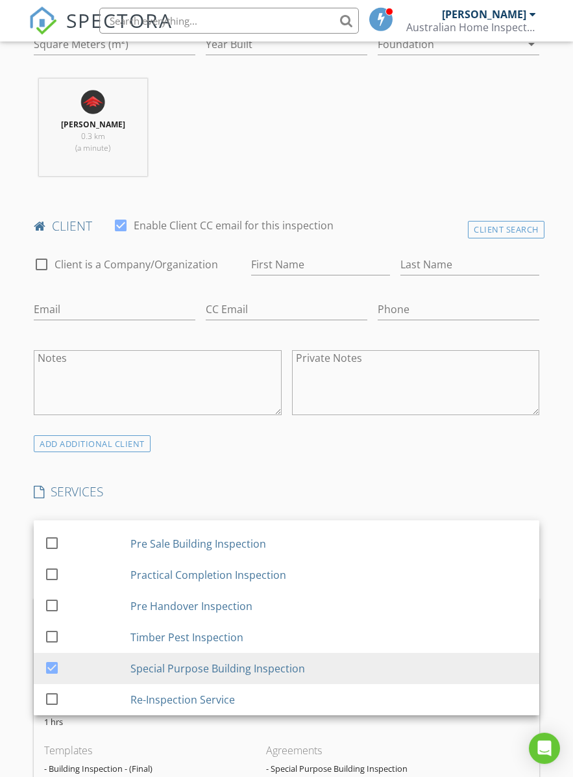
click at [297, 450] on div "INSPECTOR(S) check_box Flynn Fang PRIMARY Flynn Fang arrow_drop_down check_box_…" at bounding box center [287, 683] width 516 height 1991
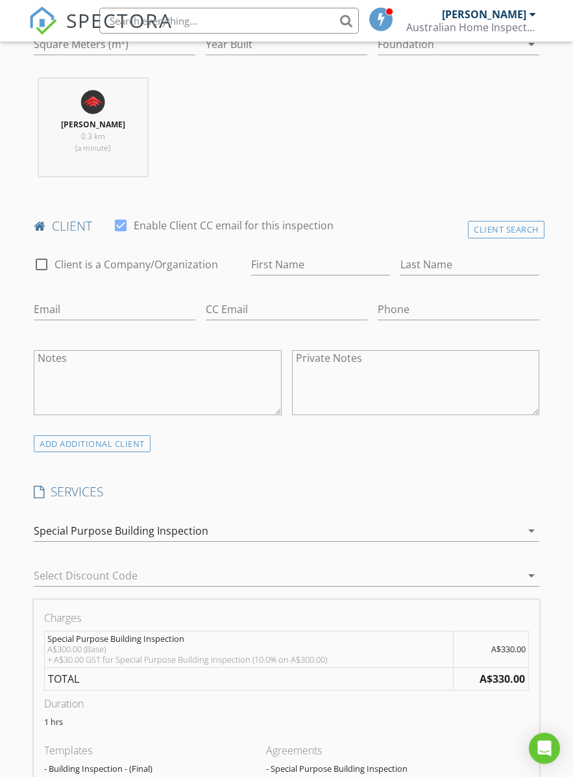
click at [195, 386] on textarea "Notes" at bounding box center [157, 382] width 247 height 65
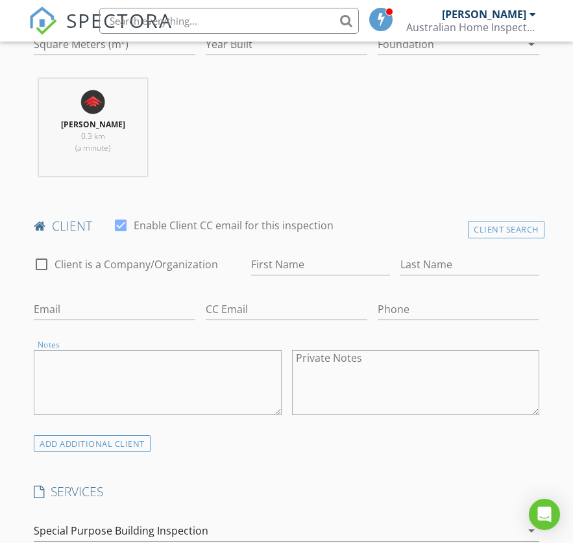
click at [428, 372] on textarea "Private Notes" at bounding box center [415, 382] width 247 height 65
click at [405, 368] on textarea "Private Notes" at bounding box center [415, 382] width 247 height 65
paste textarea "Sherry Zhang Sherry-zpp@hotmail.com"
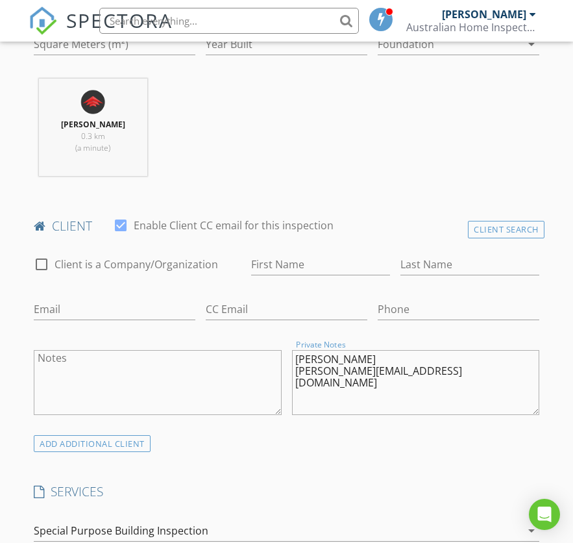
type textarea "Sherry Zhang Sherry-zpp@hotmail.com"
click at [461, 291] on div "Phone" at bounding box center [459, 312] width 162 height 42
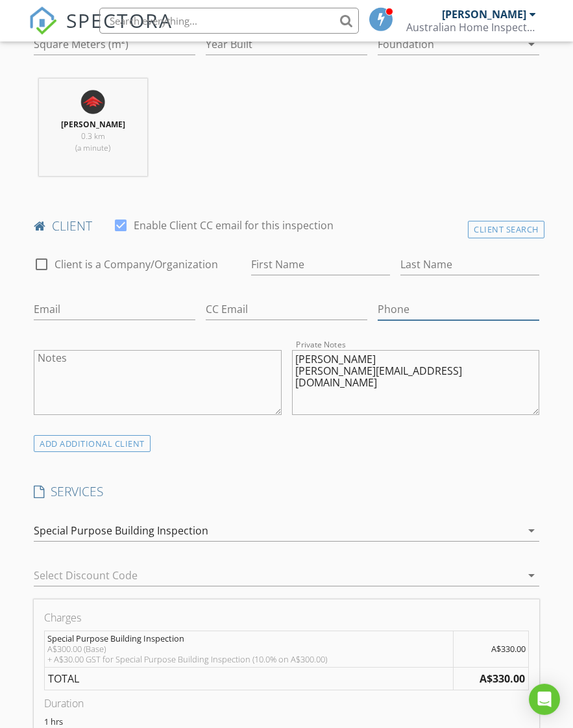
click at [450, 310] on input "Phone" at bounding box center [459, 309] width 162 height 21
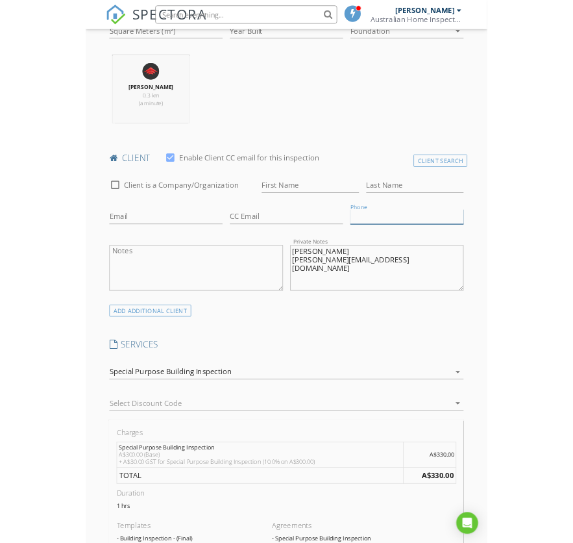
scroll to position [489, 0]
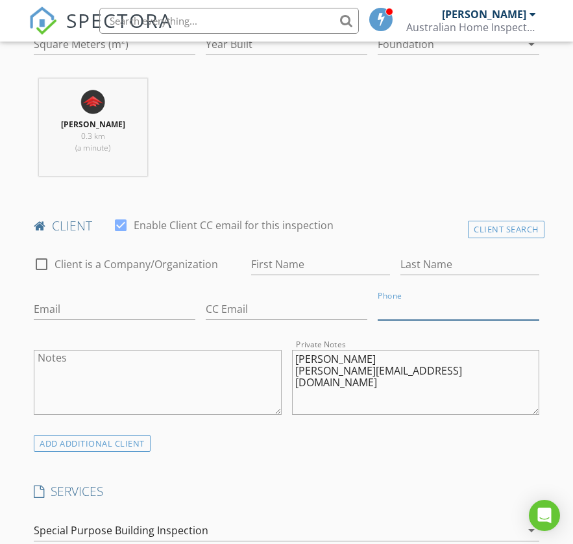
click at [437, 305] on input "Phone" at bounding box center [459, 309] width 162 height 21
paste input "+61 430 295 321"
click at [397, 310] on input "+61 430 295 321" at bounding box center [459, 309] width 162 height 21
click at [404, 308] on input "0430 295 321" at bounding box center [459, 309] width 162 height 21
click at [423, 312] on input "0430295 321" at bounding box center [459, 309] width 162 height 21
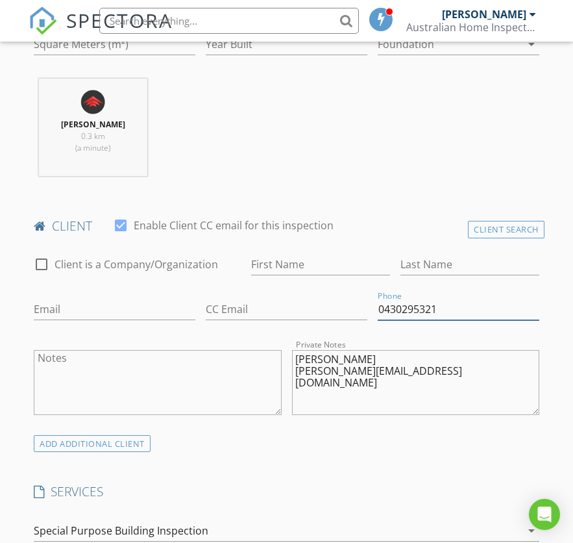
type input "0430295321"
click at [307, 350] on textarea "Sherry Zhang Sherry-zpp@hotmail.com" at bounding box center [415, 382] width 247 height 65
click at [321, 353] on textarea "Sherry Zhang Sherry-zpp@hotmail.com" at bounding box center [415, 382] width 247 height 65
type textarea "Zhang Sherry-zpp@hotmail.com"
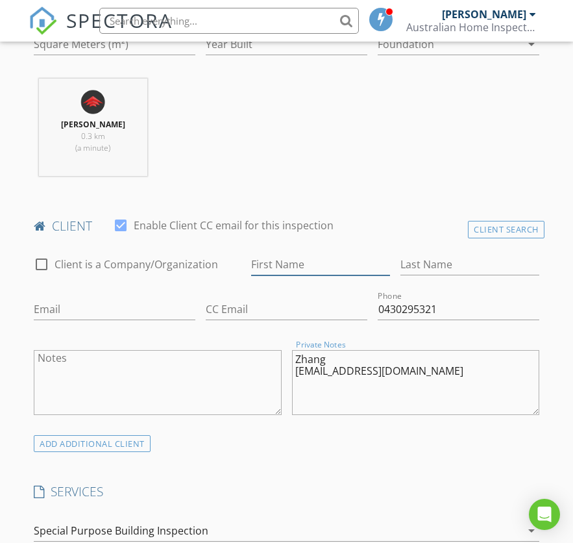
click at [339, 260] on input "First Name" at bounding box center [320, 264] width 139 height 21
click at [314, 262] on input "First Name" at bounding box center [320, 264] width 139 height 21
paste input "Sherry"
type input "Sherry"
click at [312, 357] on textarea "Zhang Sherry-zpp@hotmail.com" at bounding box center [415, 382] width 247 height 65
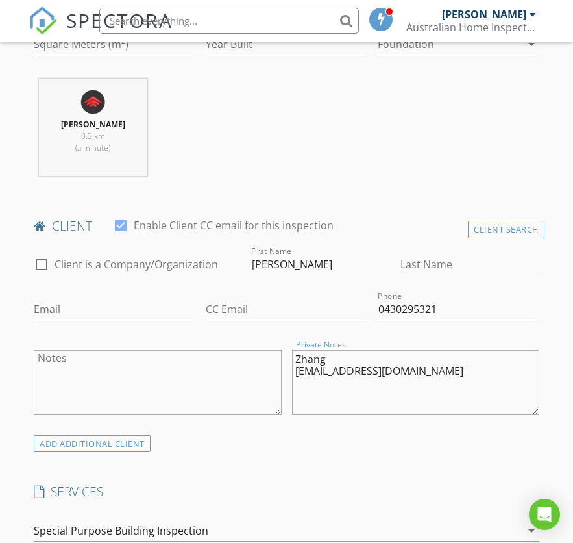
click at [311, 357] on textarea "Zhang Sherry-zpp@hotmail.com" at bounding box center [415, 382] width 247 height 65
type textarea "Sherry-zpp@hotmail.com"
click at [460, 266] on input "Last Name" at bounding box center [470, 264] width 139 height 21
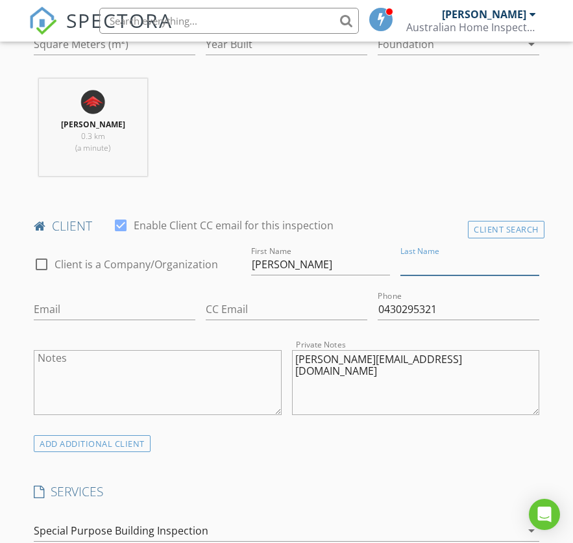
click at [470, 256] on input "Last Name" at bounding box center [470, 264] width 139 height 21
paste input "Zhang"
type input "Zhang"
click at [397, 360] on textarea "Sherry-zpp@hotmail.com" at bounding box center [415, 382] width 247 height 65
click at [407, 357] on textarea "Sherry-zpp@hotmail.com" at bounding box center [415, 382] width 247 height 65
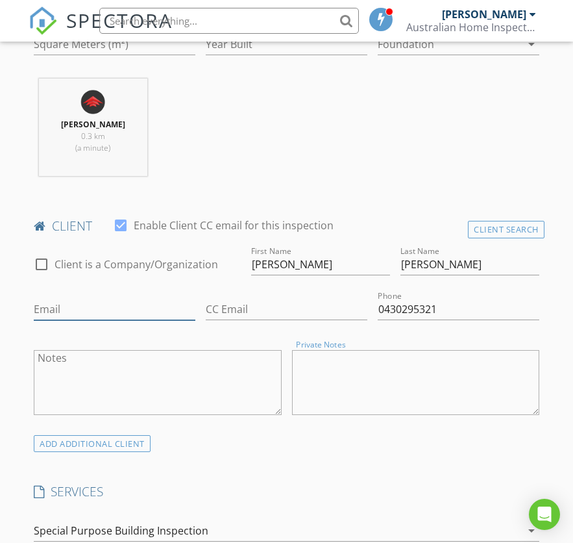
click at [114, 305] on input "Email" at bounding box center [115, 309] width 162 height 21
click at [103, 307] on input "Email" at bounding box center [115, 309] width 162 height 21
paste input "Sherry-zpp@hotmail.com"
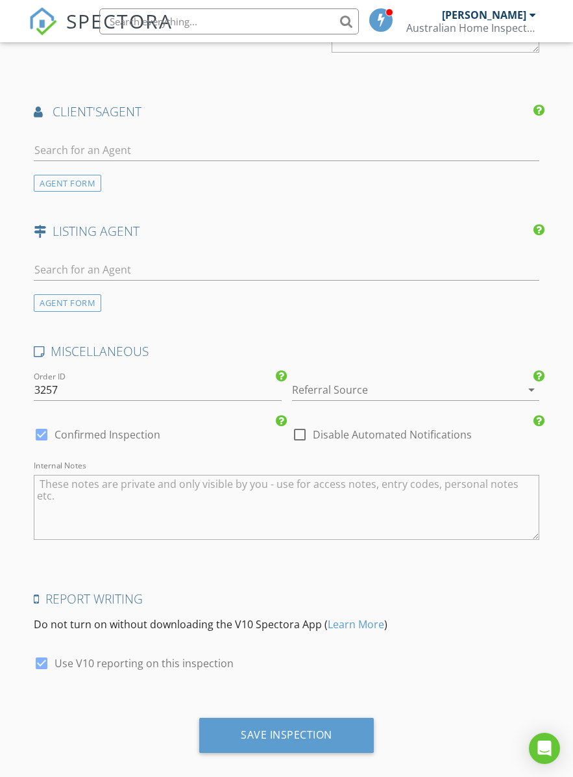
scroll to position [1481, 0]
type input "Sherry-zpp@hotmail.com"
click at [341, 725] on div "Save Inspection" at bounding box center [286, 735] width 175 height 35
